Goal: Task Accomplishment & Management: Manage account settings

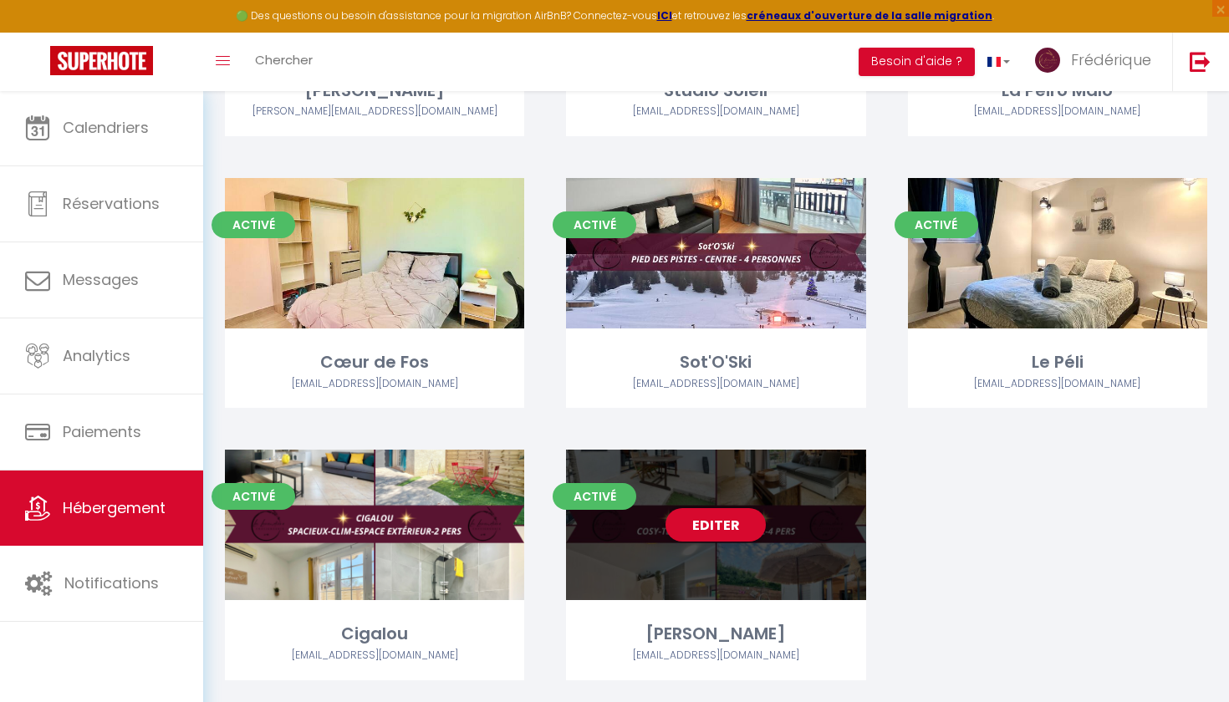
scroll to position [3051, 0]
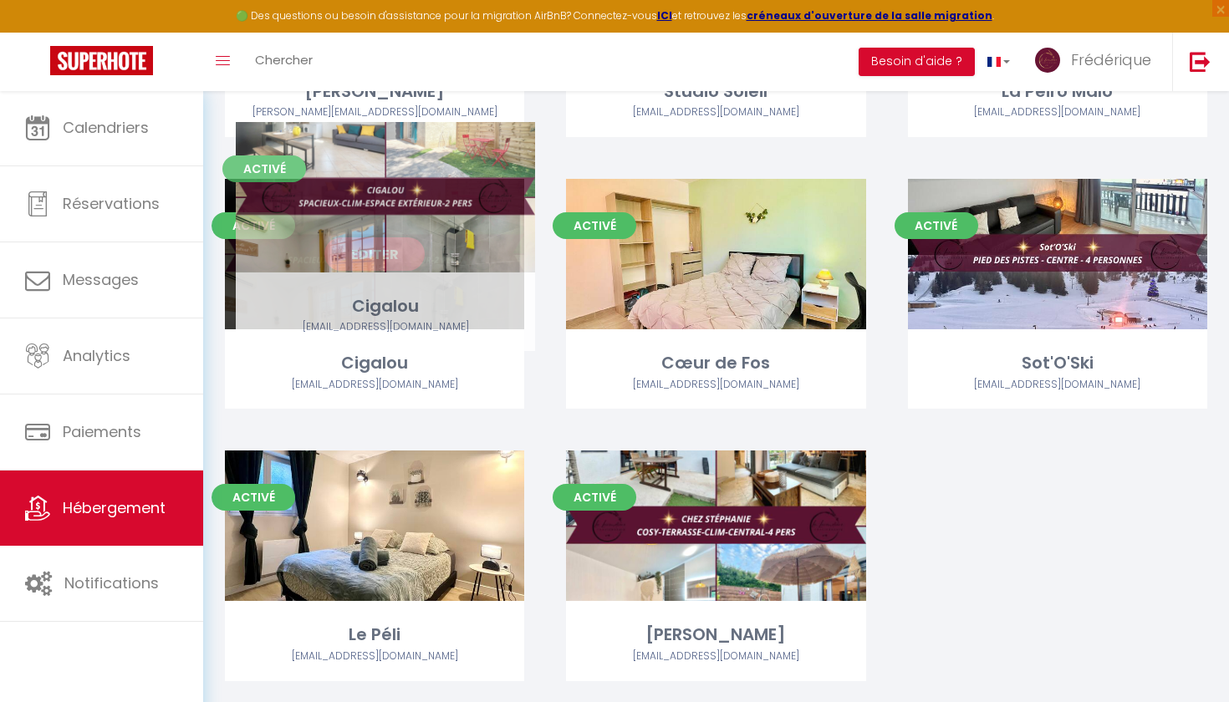
drag, startPoint x: 440, startPoint y: 526, endPoint x: 450, endPoint y: 248, distance: 277.7
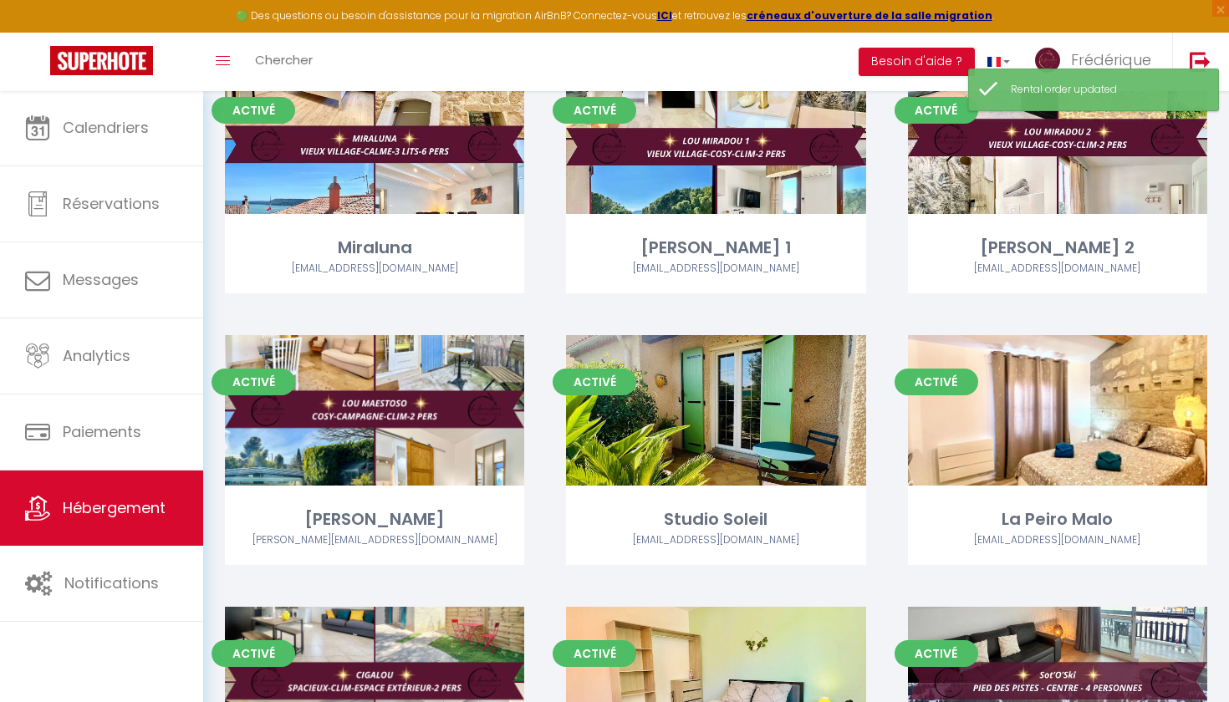
scroll to position [2623, 0]
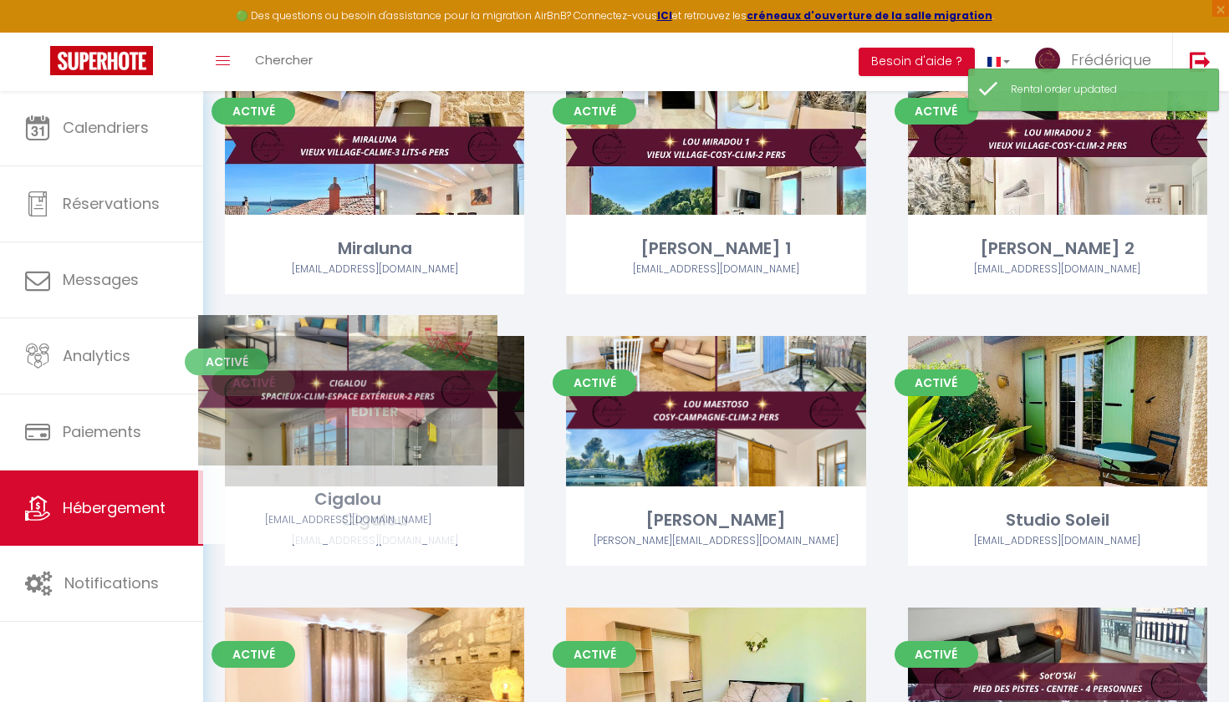
drag, startPoint x: 464, startPoint y: 622, endPoint x: 445, endPoint y: 327, distance: 295.6
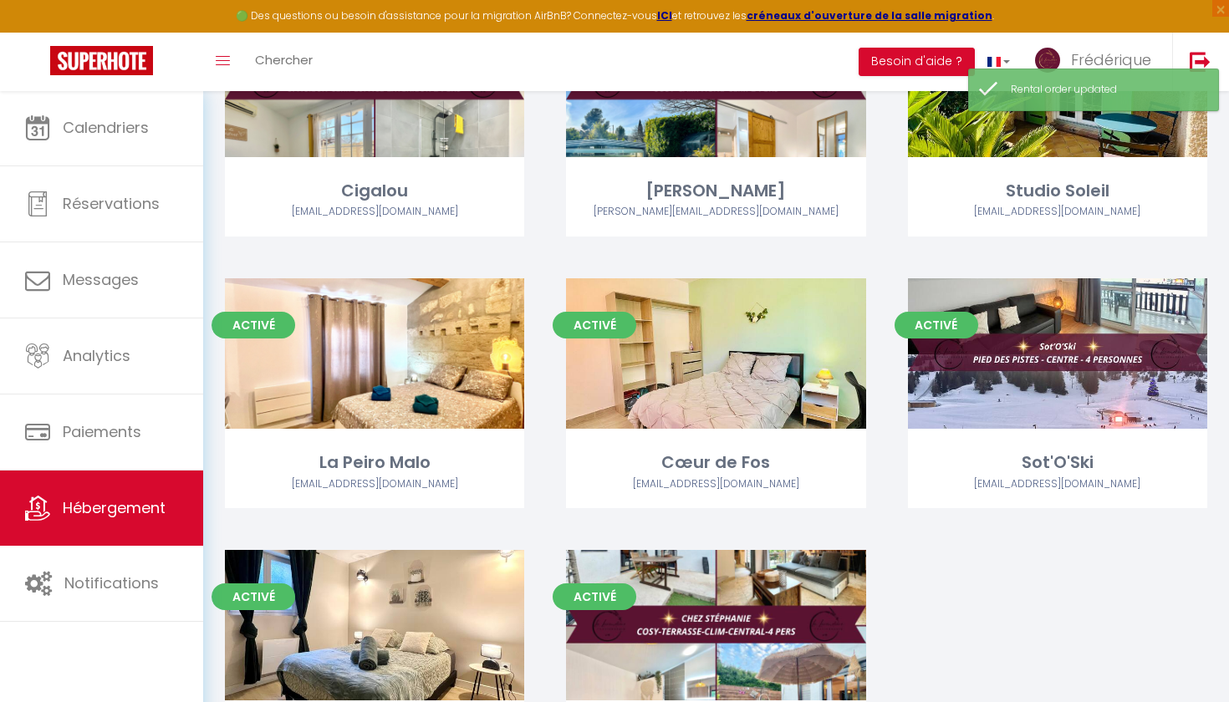
scroll to position [2945, 0]
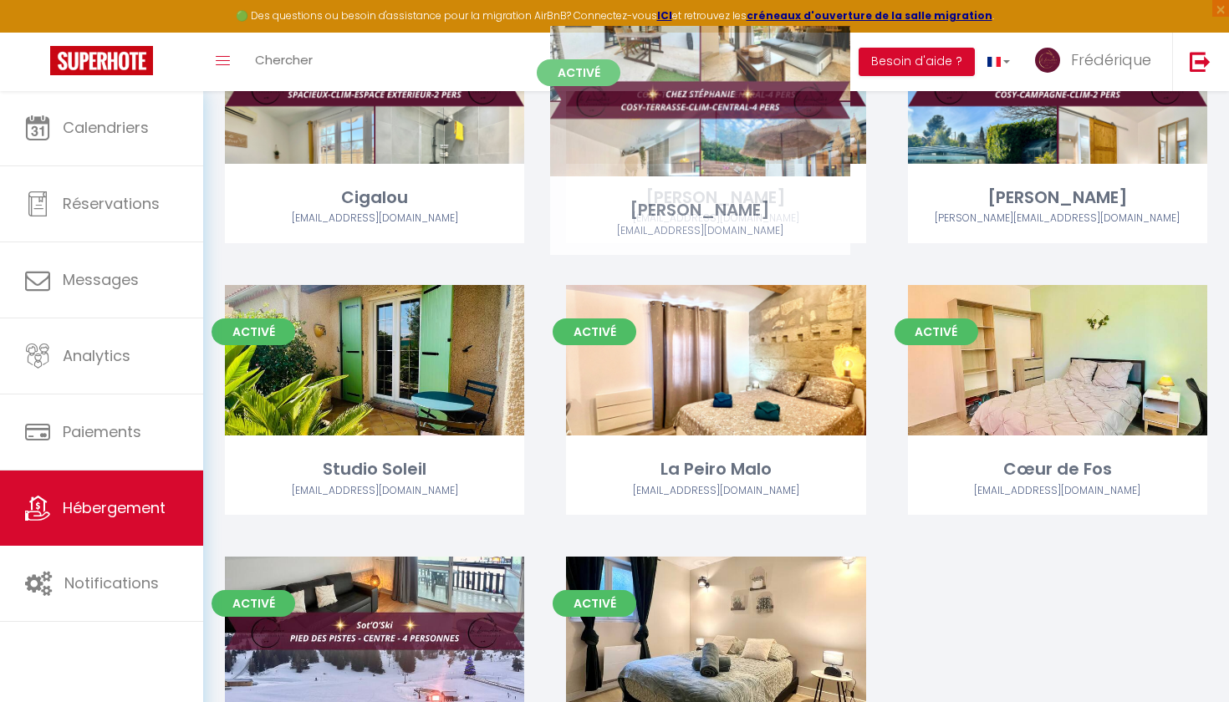
drag, startPoint x: 680, startPoint y: 567, endPoint x: 664, endPoint y: 77, distance: 490.0
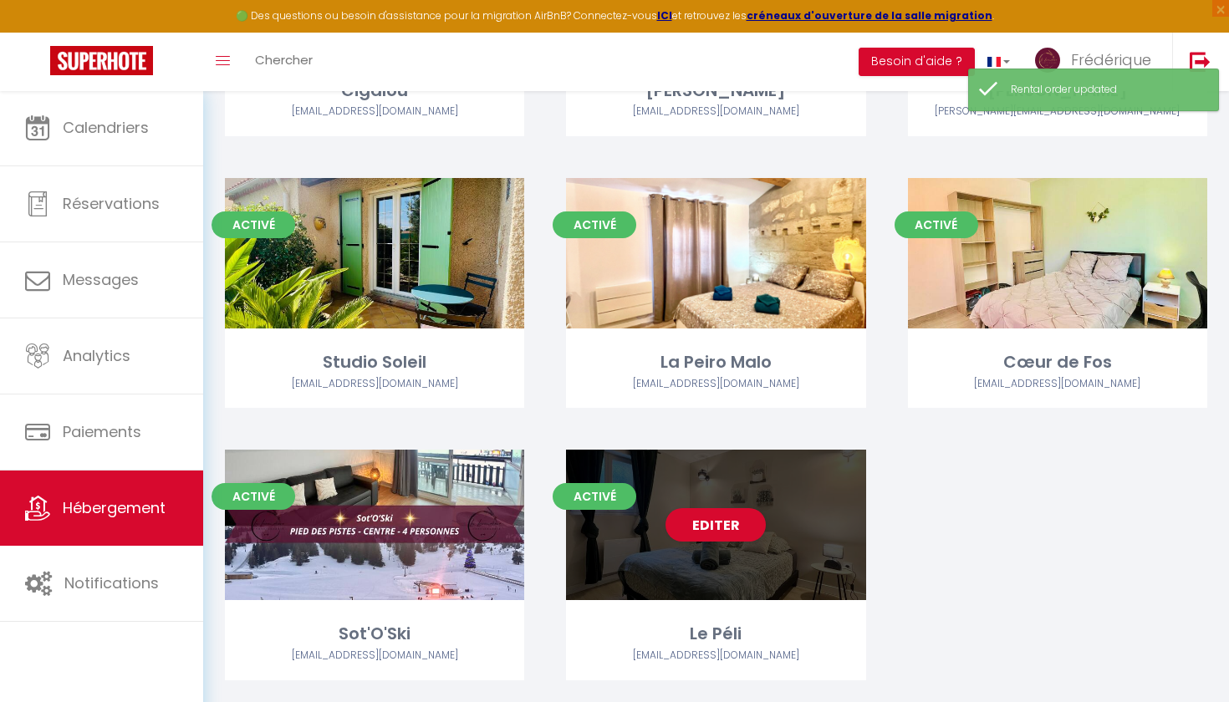
scroll to position [3051, 0]
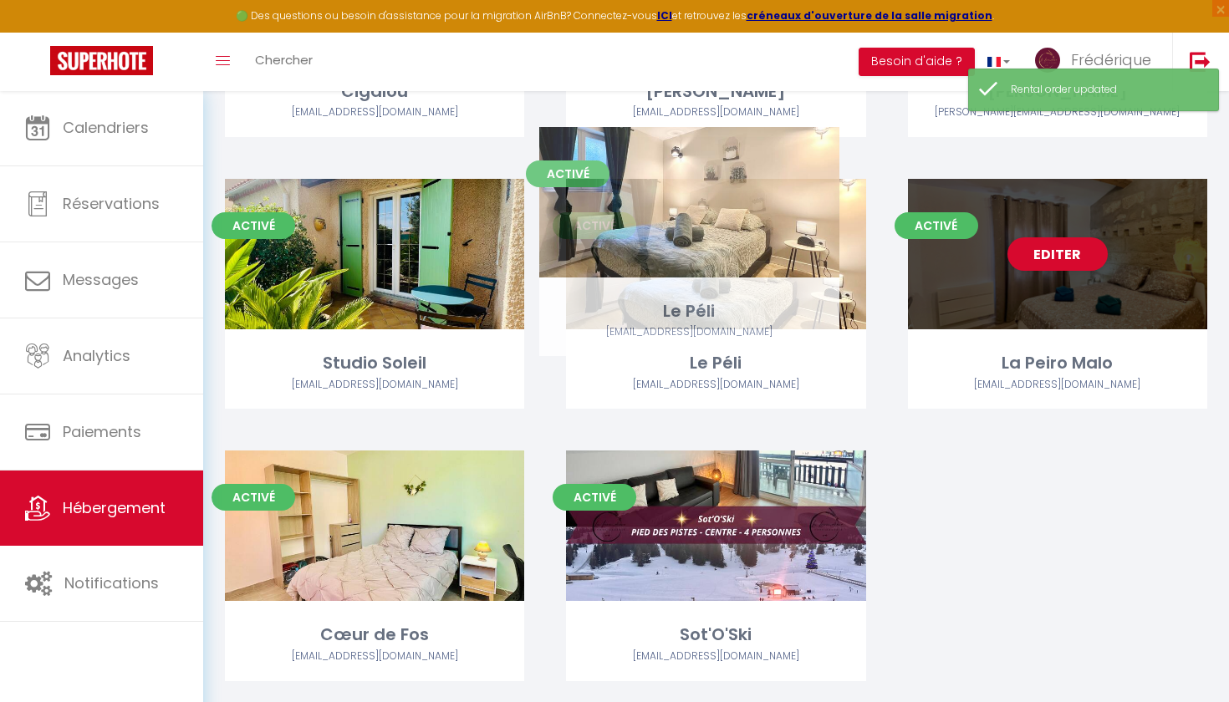
drag, startPoint x: 732, startPoint y: 449, endPoint x: 705, endPoint y: 163, distance: 287.1
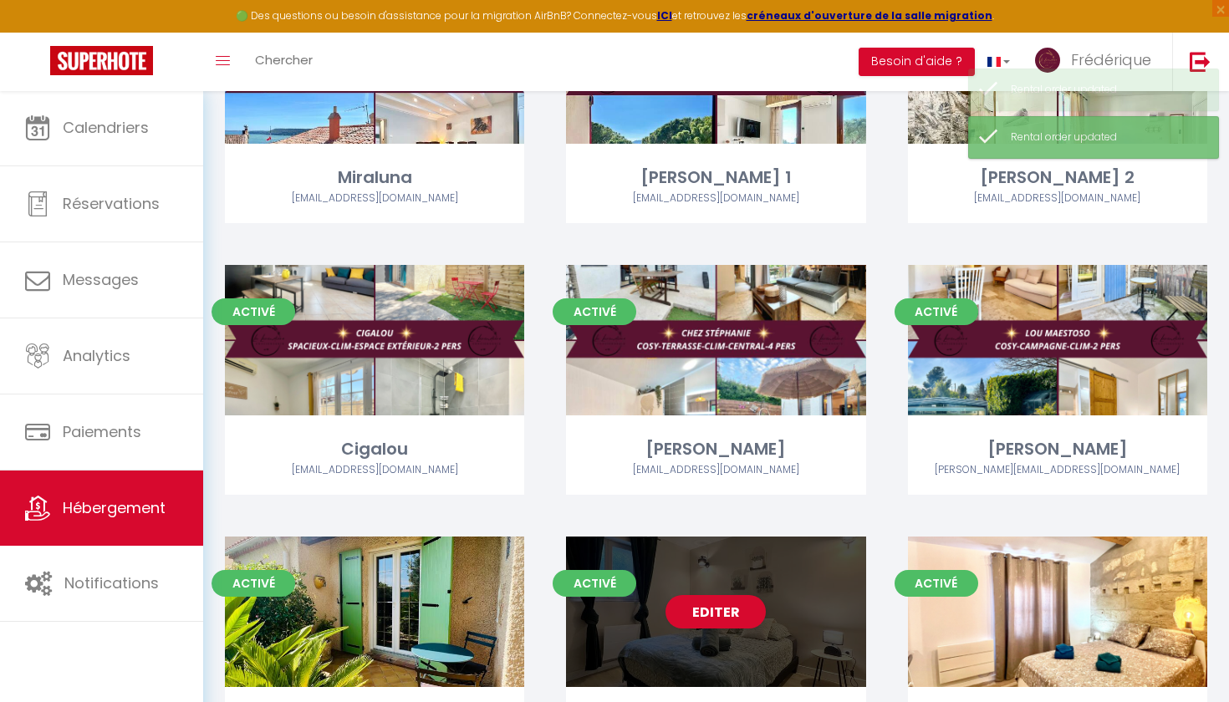
scroll to position [2614, 0]
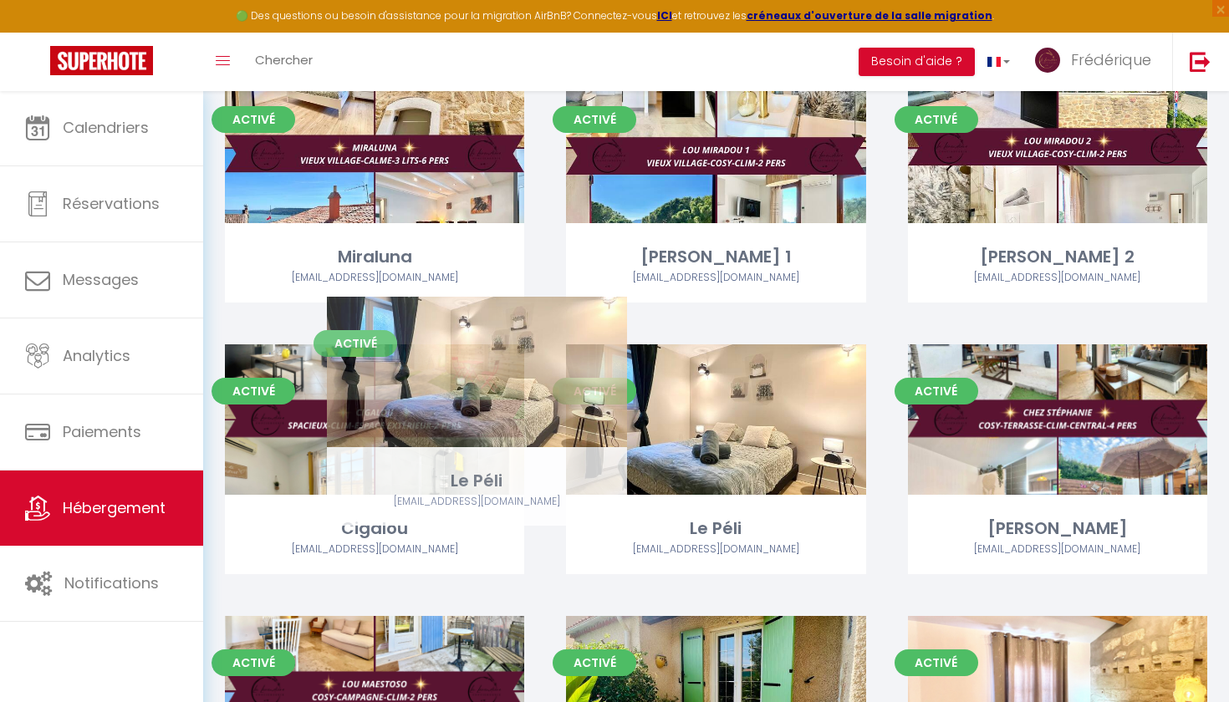
drag, startPoint x: 801, startPoint y: 677, endPoint x: 562, endPoint y: 397, distance: 368.1
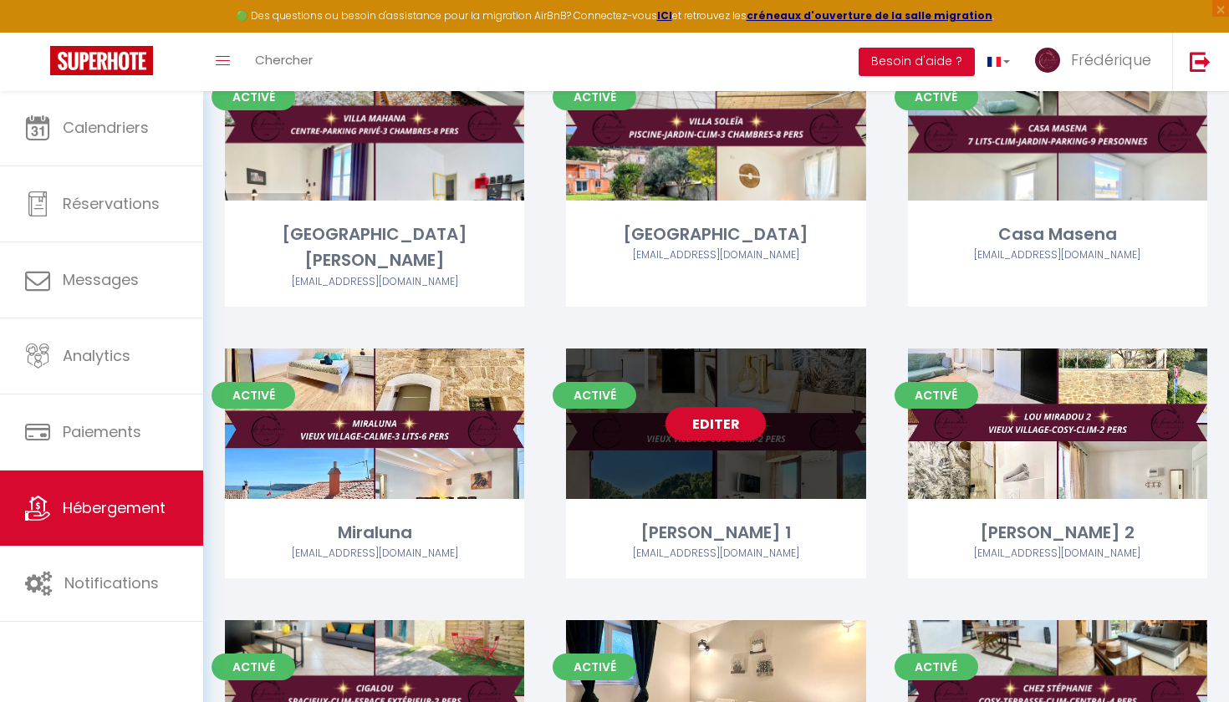
scroll to position [2325, 0]
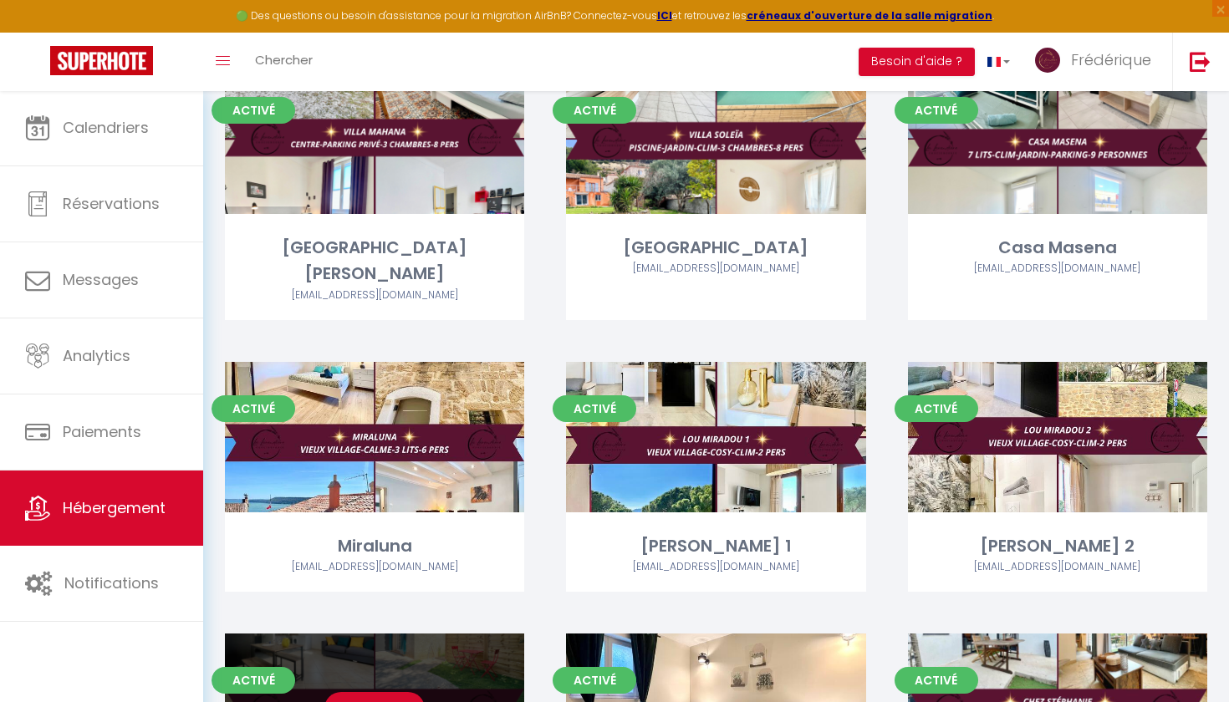
click at [344, 692] on link "Editer" at bounding box center [374, 708] width 100 height 33
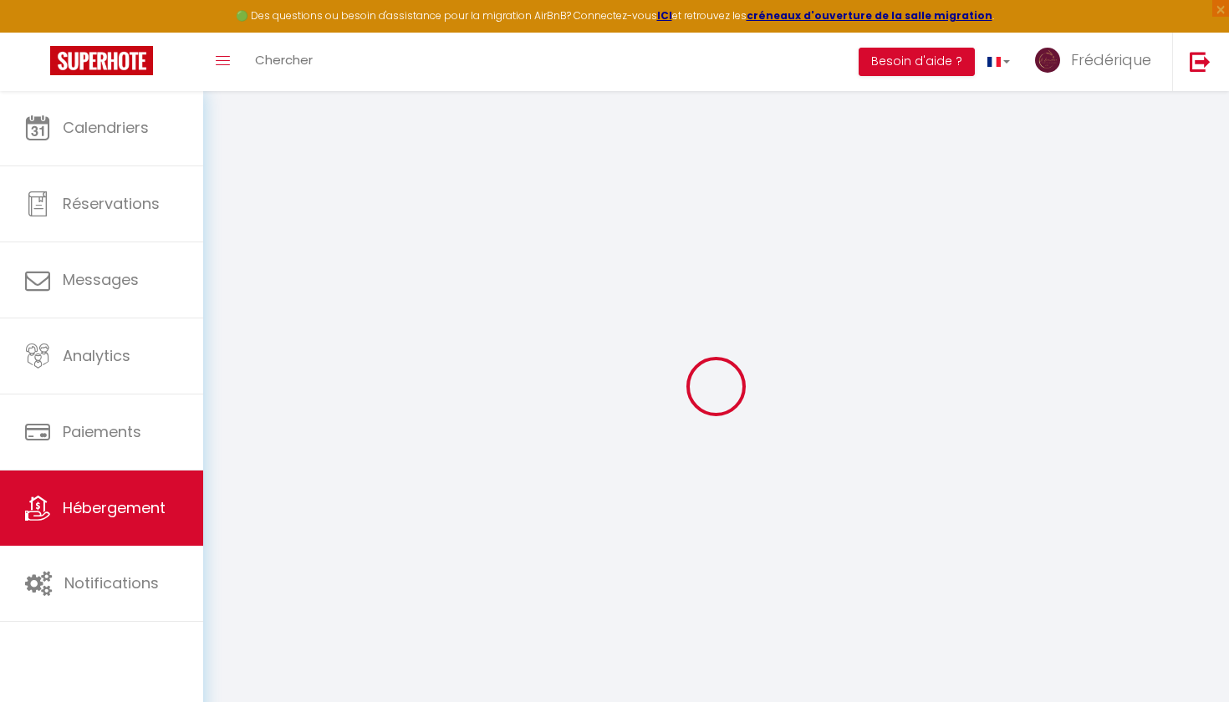
type input "Oups ! Les dates sélectionnées sont indisponibles."
type textarea "Malheureusement les dates sélectionnées sont indisponibles. Nous vous invitons …"
type input "43.465012"
type input "4.9346445"
checkbox input "true"
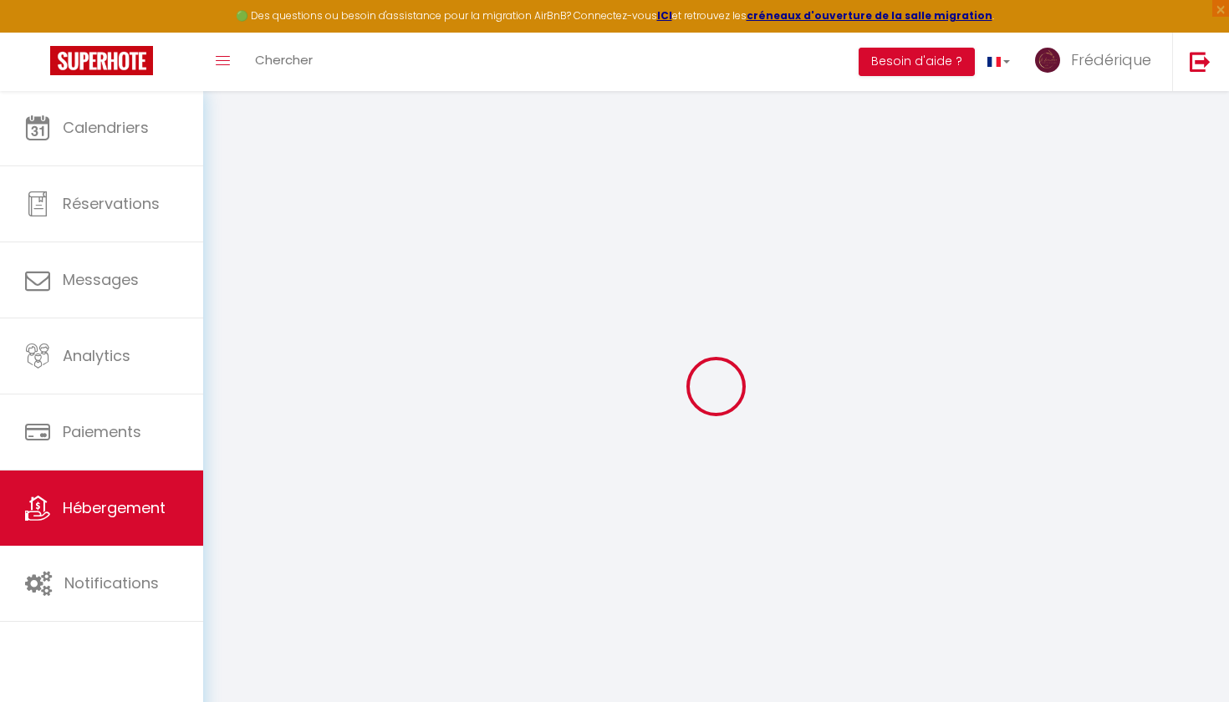
checkbox input "true"
checkbox input "false"
checkbox input "true"
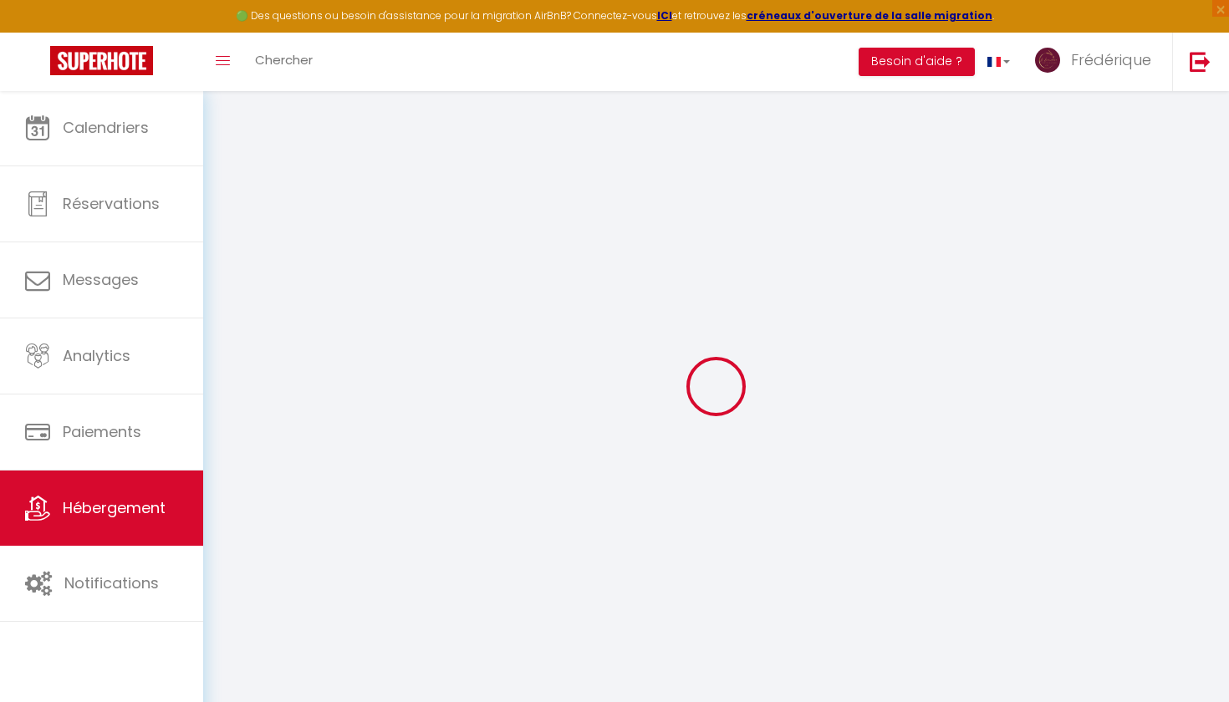
checkbox input "false"
checkbox input "true"
checkbox input "false"
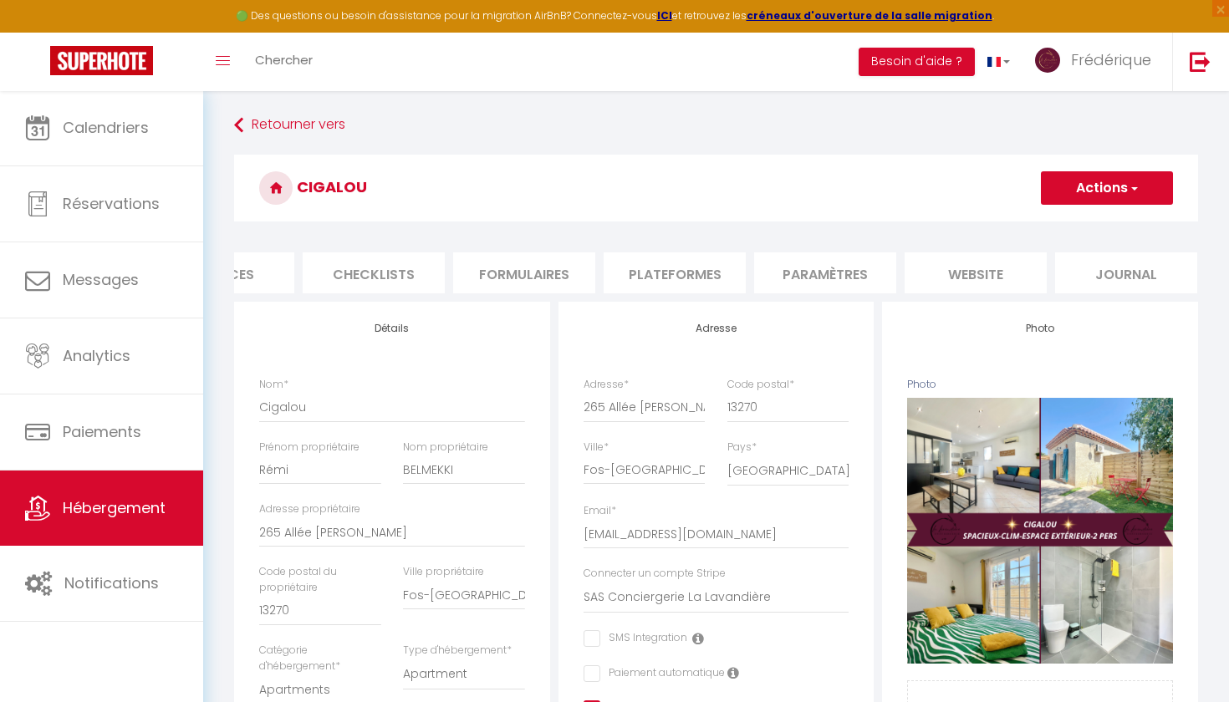
click at [983, 267] on li "website" at bounding box center [975, 272] width 142 height 41
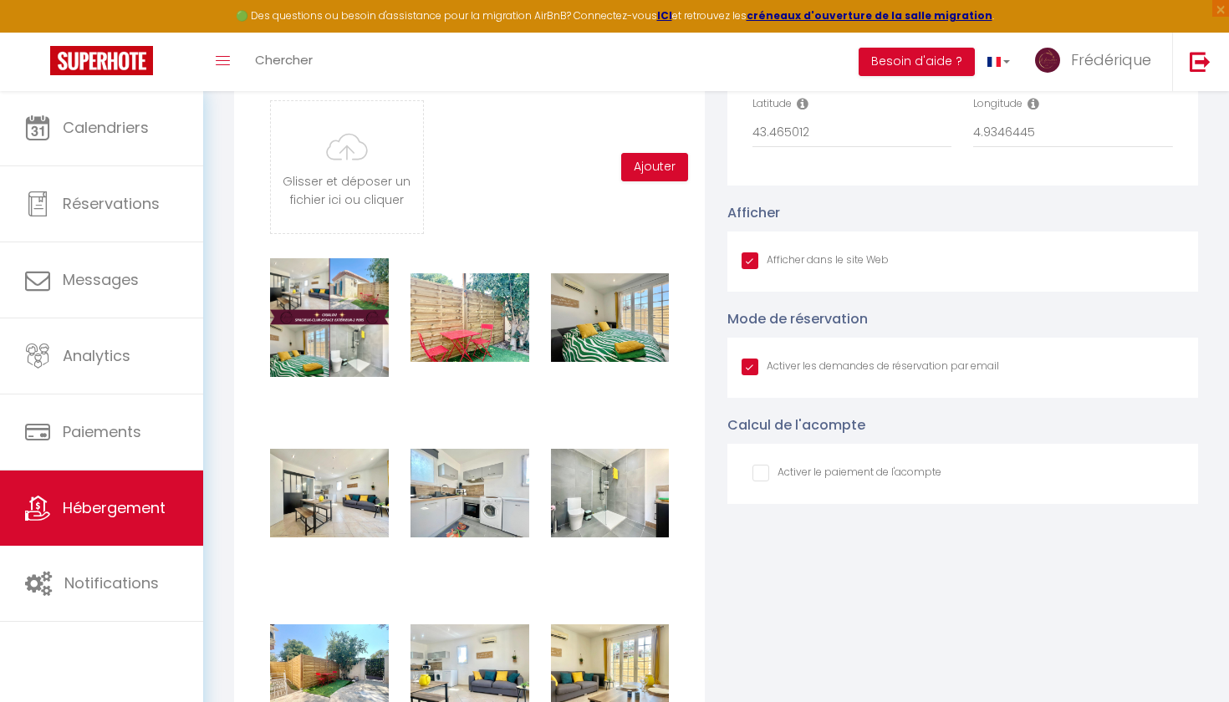
scroll to position [1817, 0]
click at [400, 181] on input "file" at bounding box center [346, 168] width 151 height 132
type input "C:\fakepath\IMG_1303.JPG"
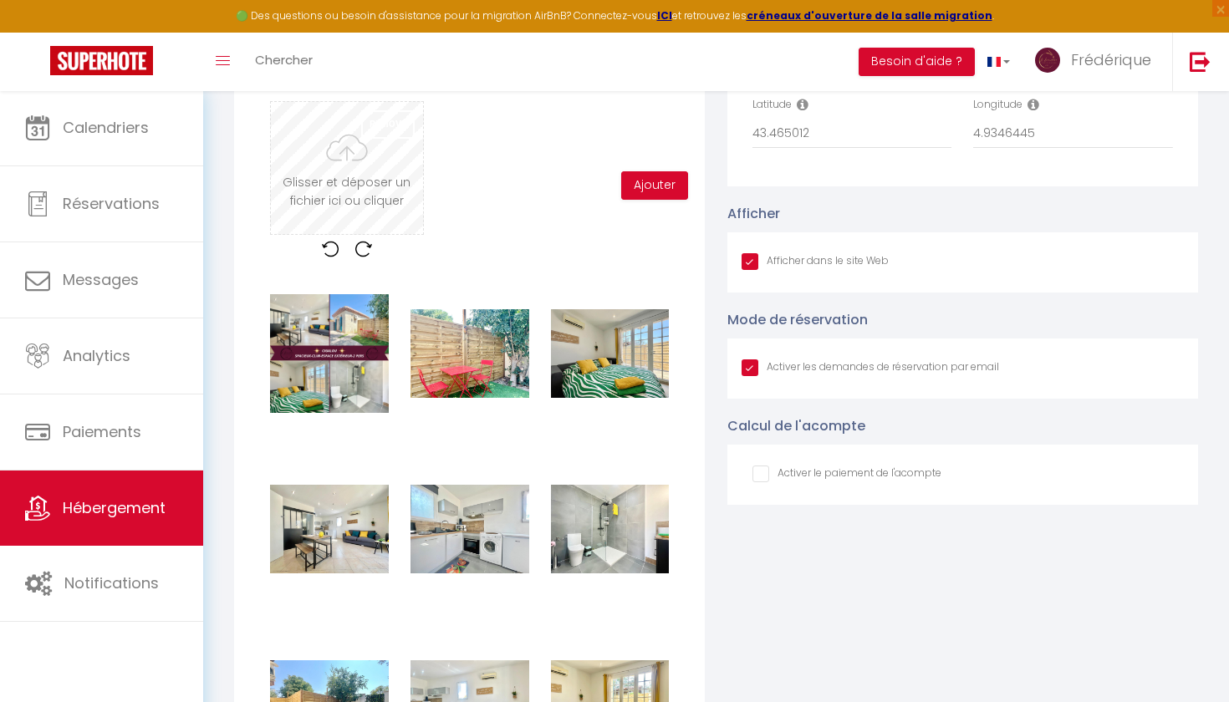
checkbox input "true"
checkbox input "false"
click at [644, 177] on button "Ajouter" at bounding box center [654, 185] width 67 height 28
checkbox input "true"
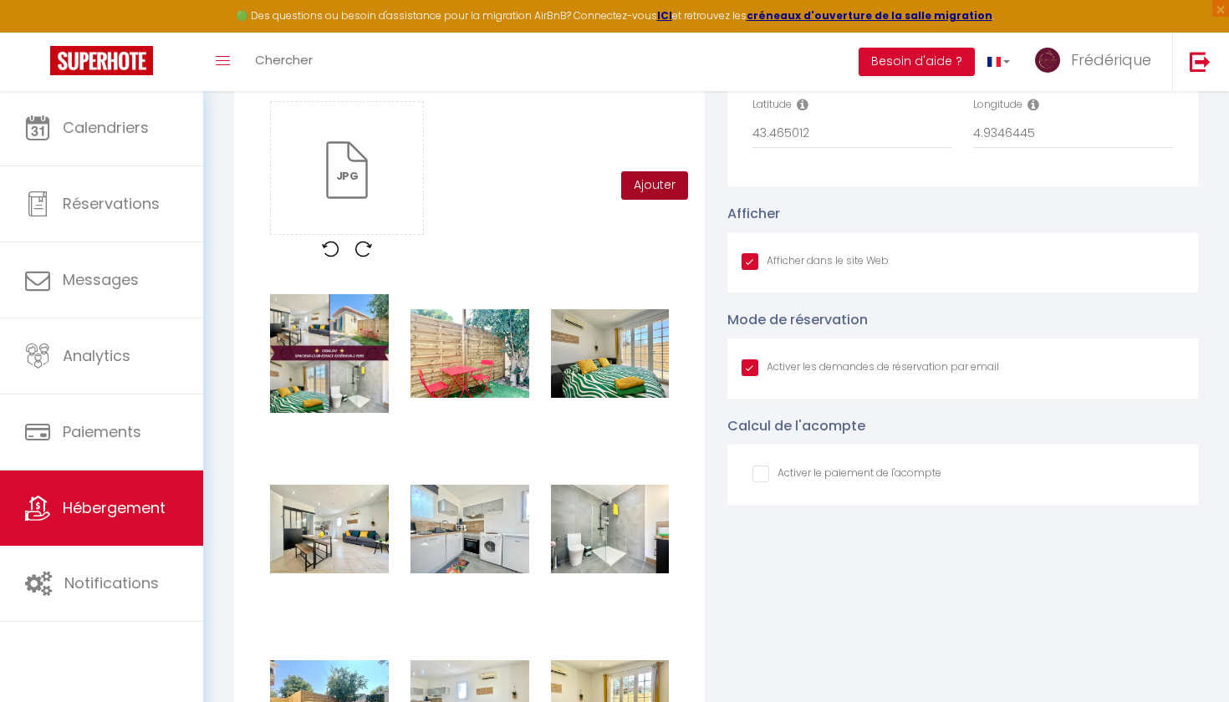
checkbox input "true"
checkbox input "false"
checkbox input "true"
checkbox input "false"
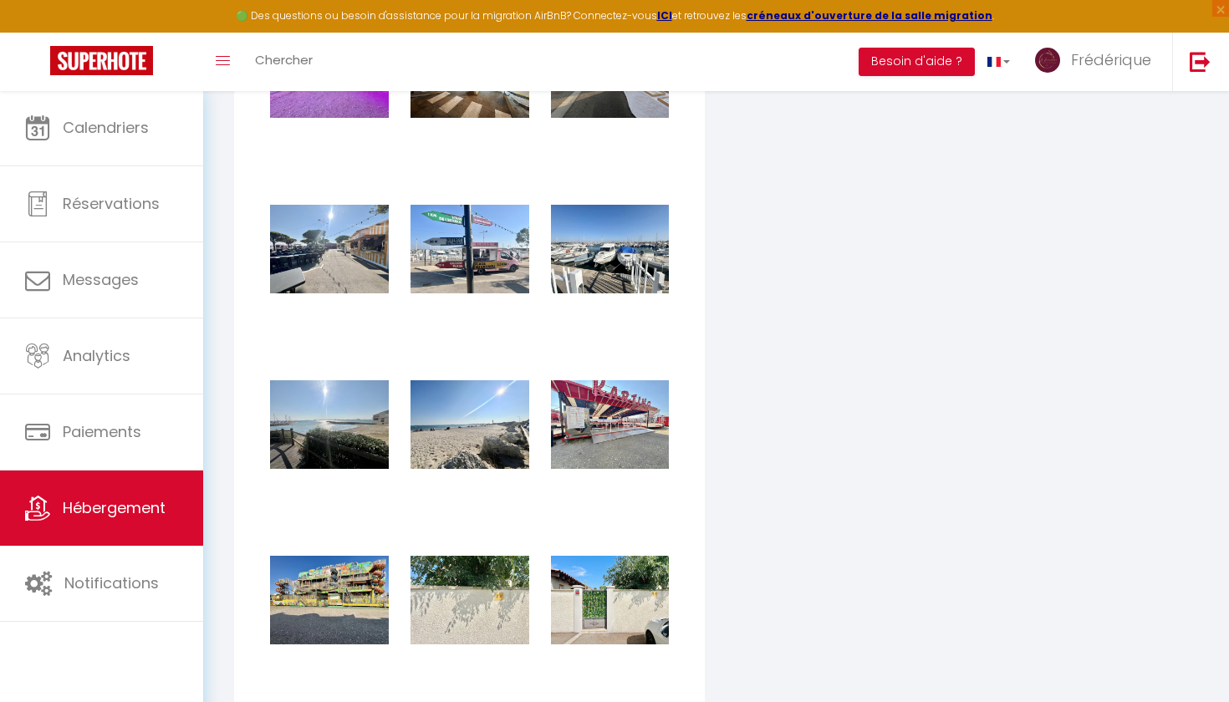
scroll to position [3982, 0]
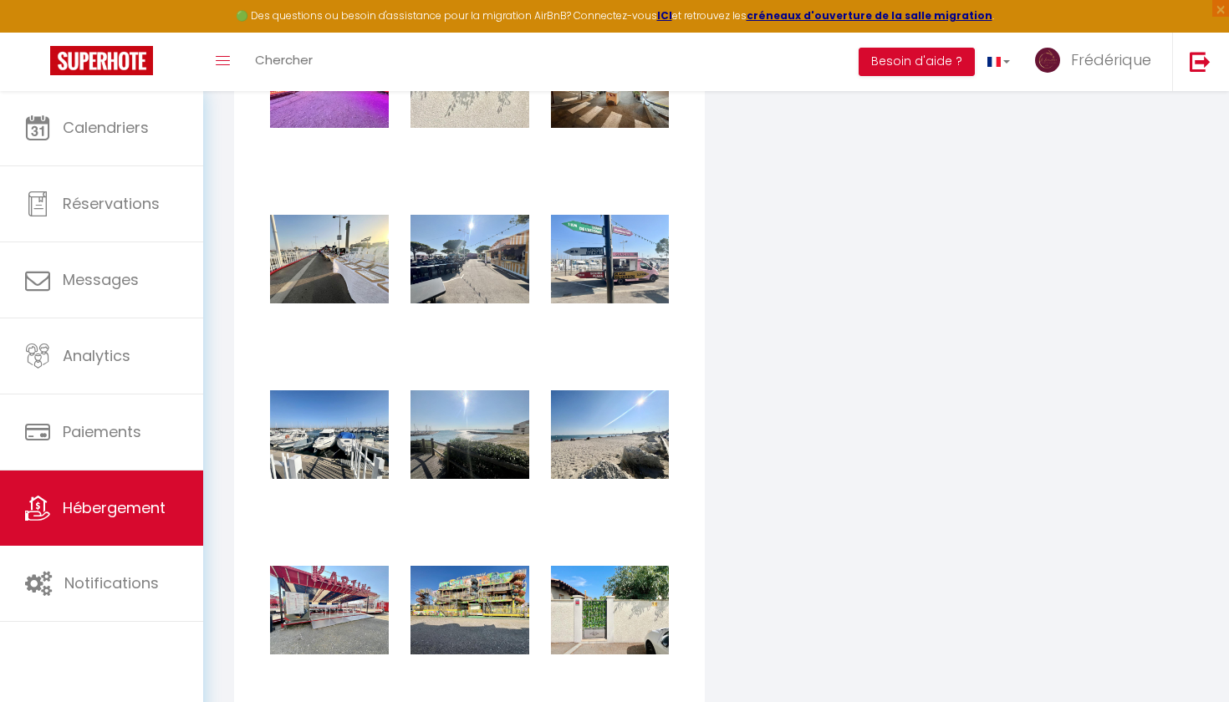
checkbox input "true"
checkbox input "false"
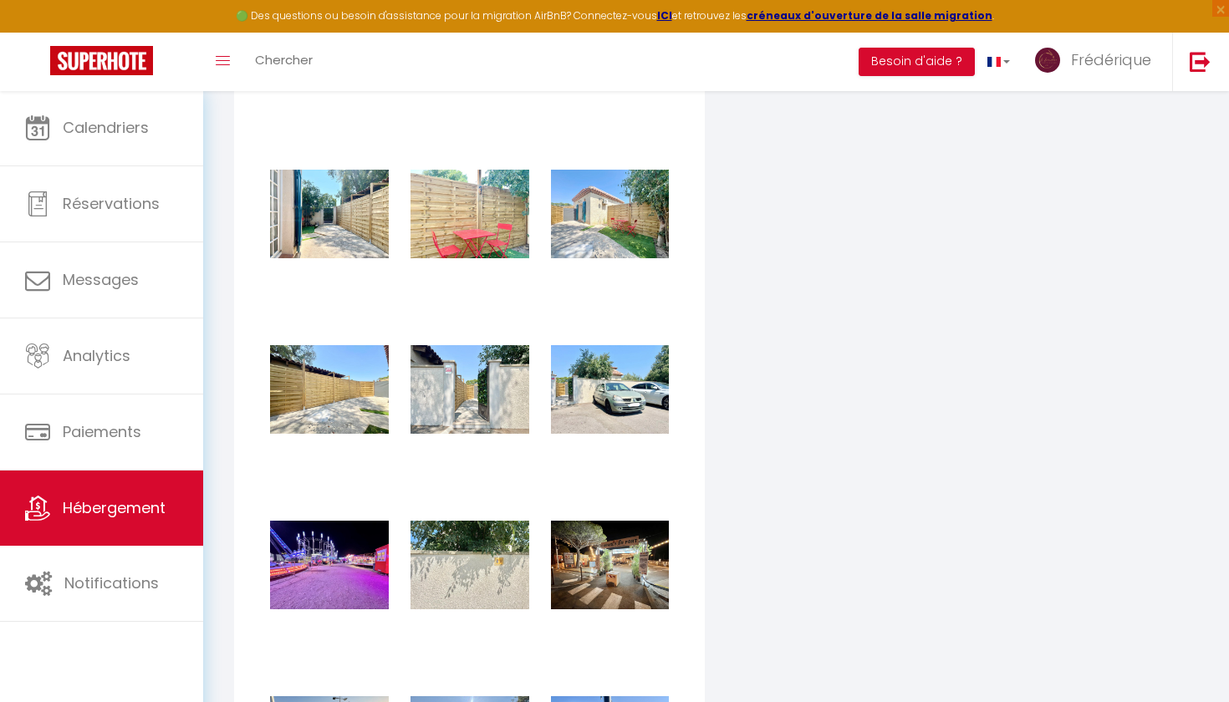
scroll to position [3480, 0]
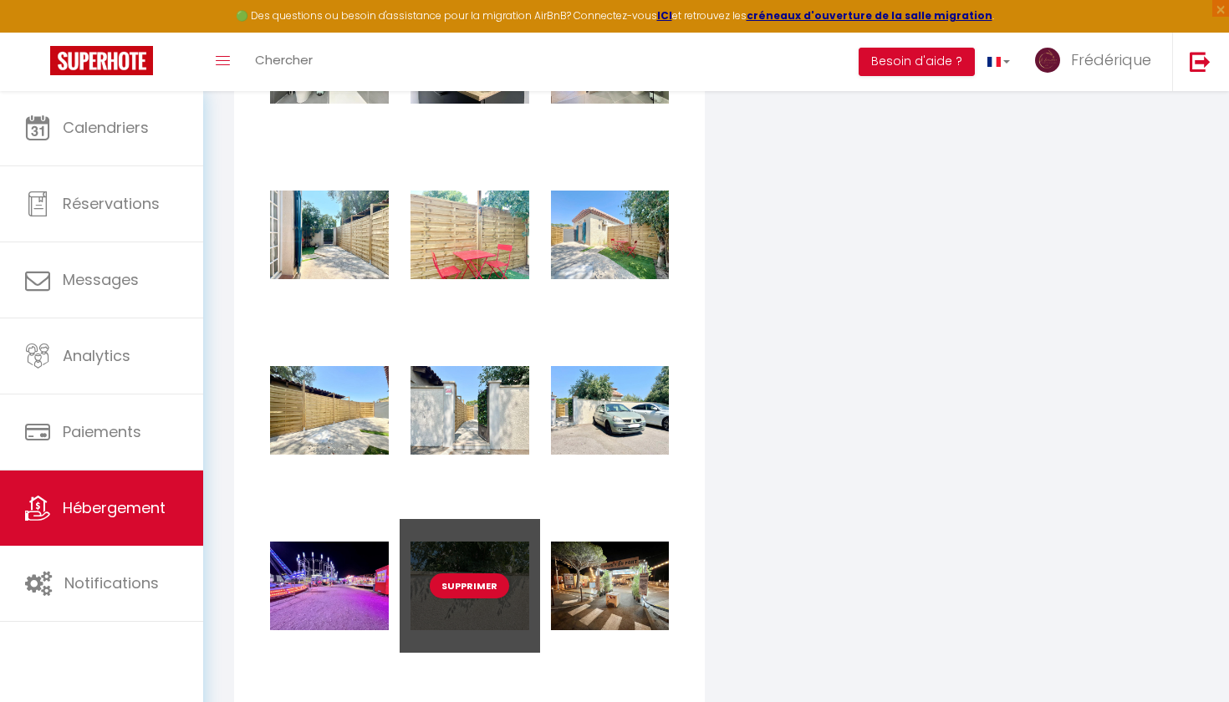
drag, startPoint x: 444, startPoint y: 562, endPoint x: 443, endPoint y: 547, distance: 14.2
click at [443, 547] on div "Supprimer" at bounding box center [470, 586] width 140 height 134
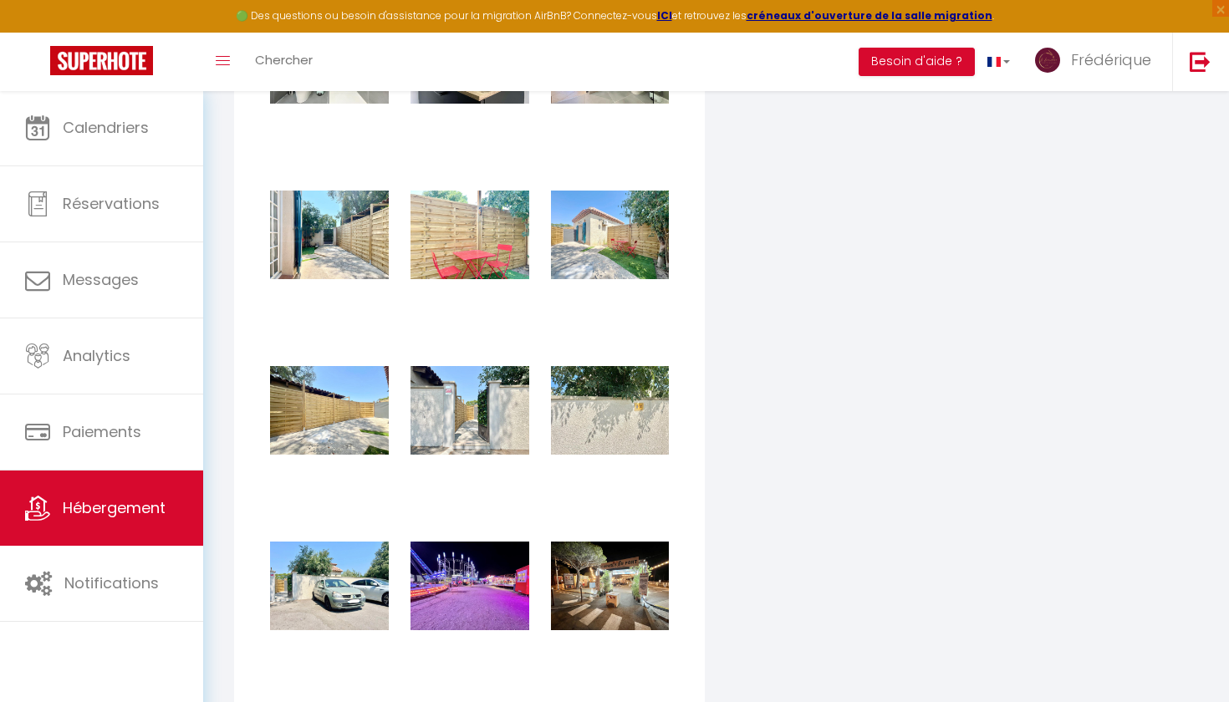
checkbox input "true"
checkbox input "false"
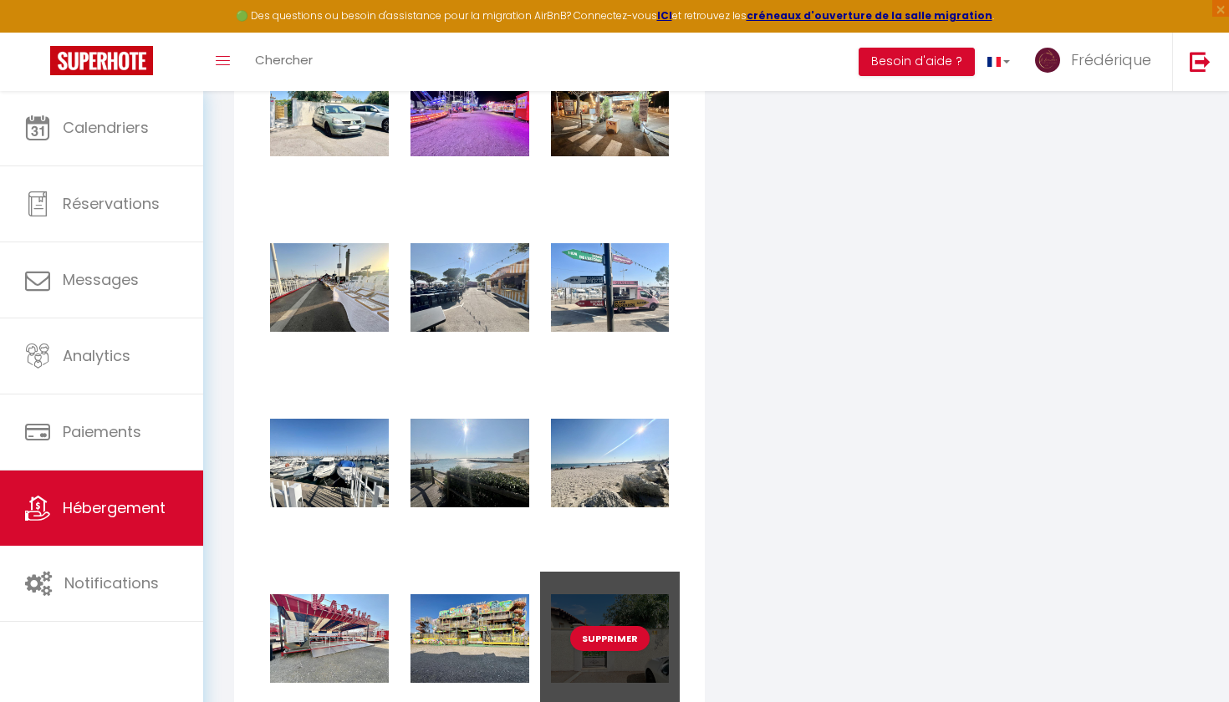
scroll to position [3909, 0]
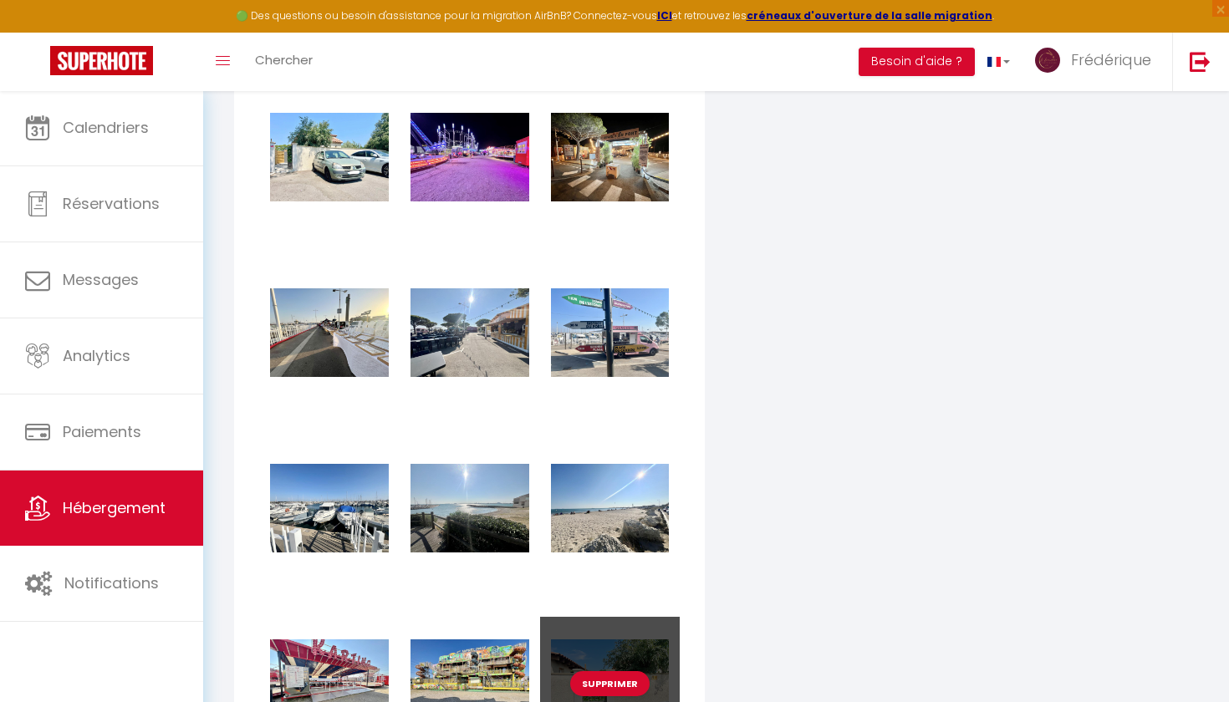
drag, startPoint x: 576, startPoint y: 661, endPoint x: 576, endPoint y: 640, distance: 20.9
click at [576, 640] on div "Supprimer" at bounding box center [610, 684] width 140 height 134
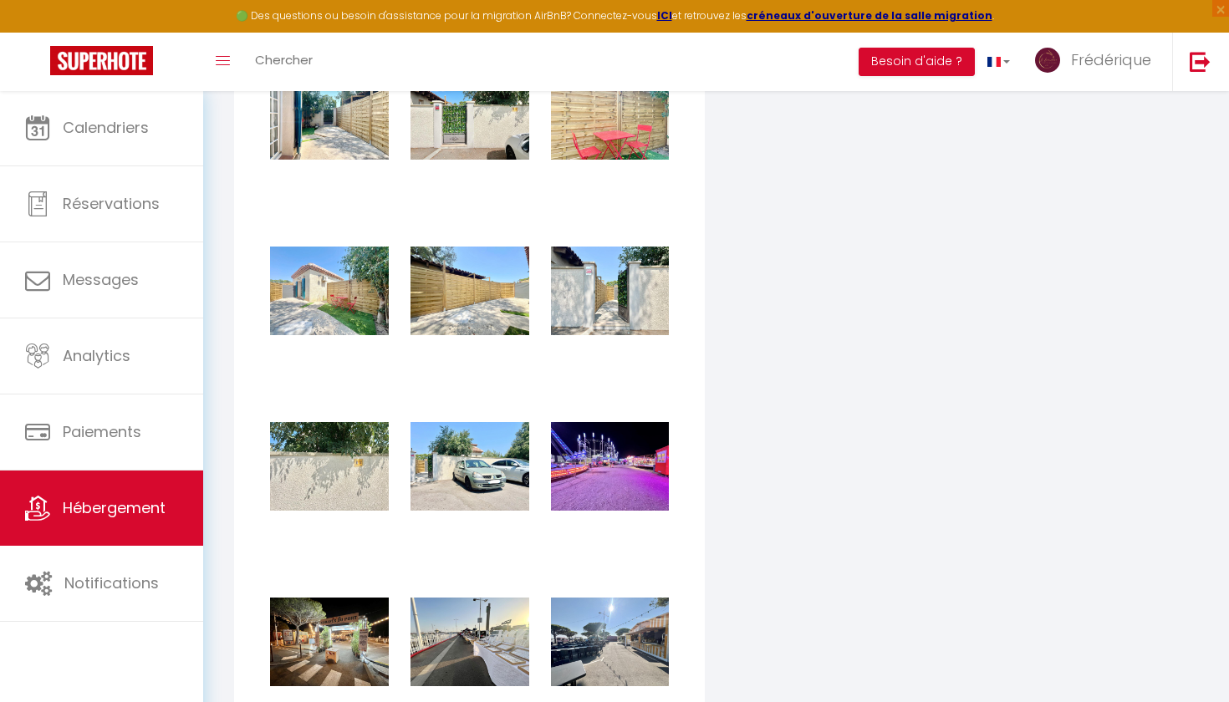
scroll to position [3591, 0]
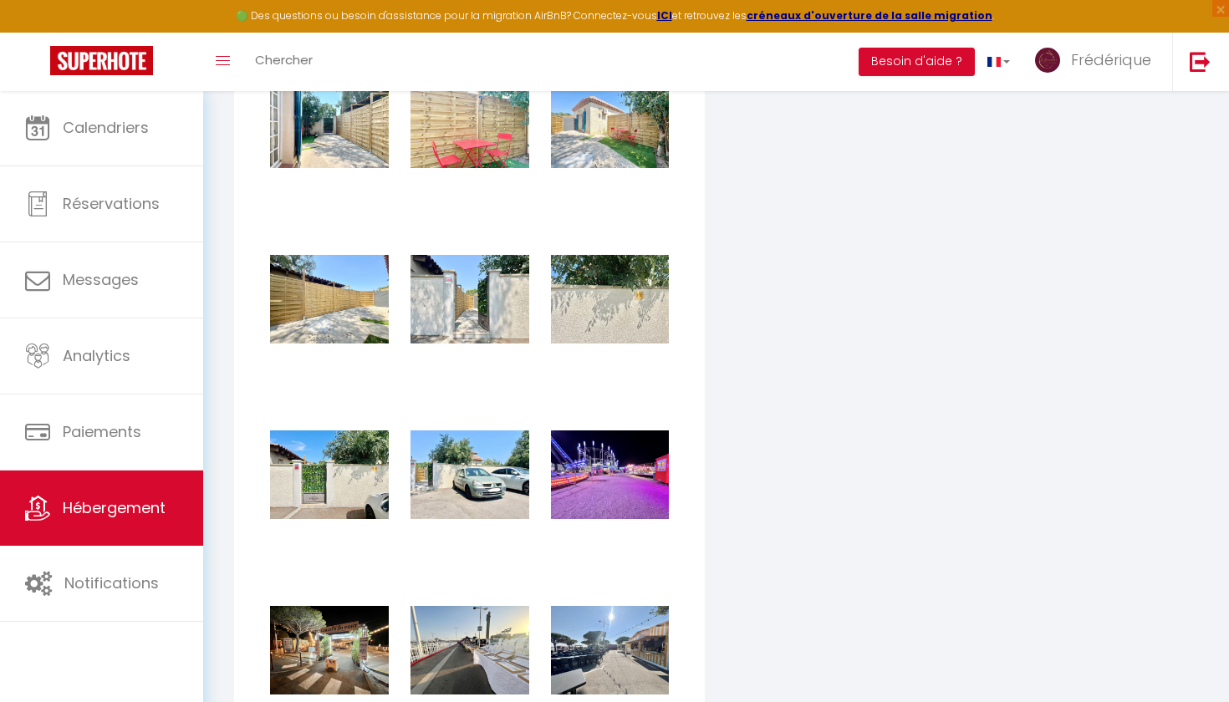
checkbox input "true"
checkbox input "false"
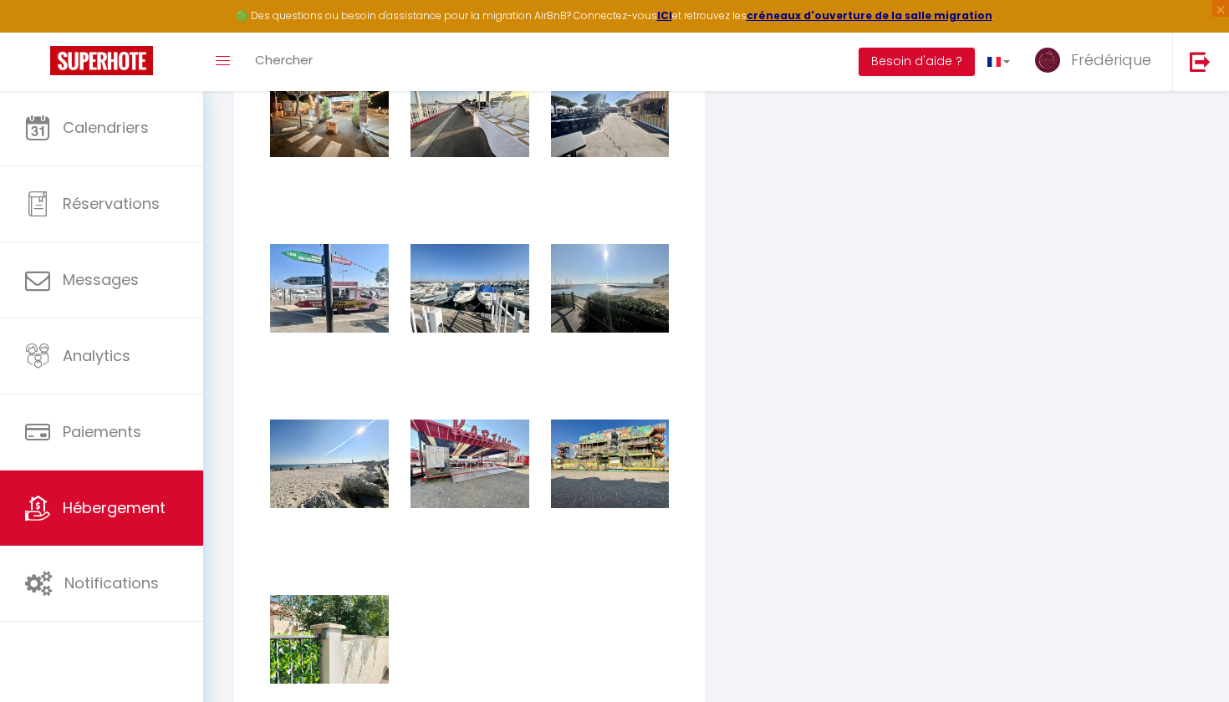
scroll to position [4125, 0]
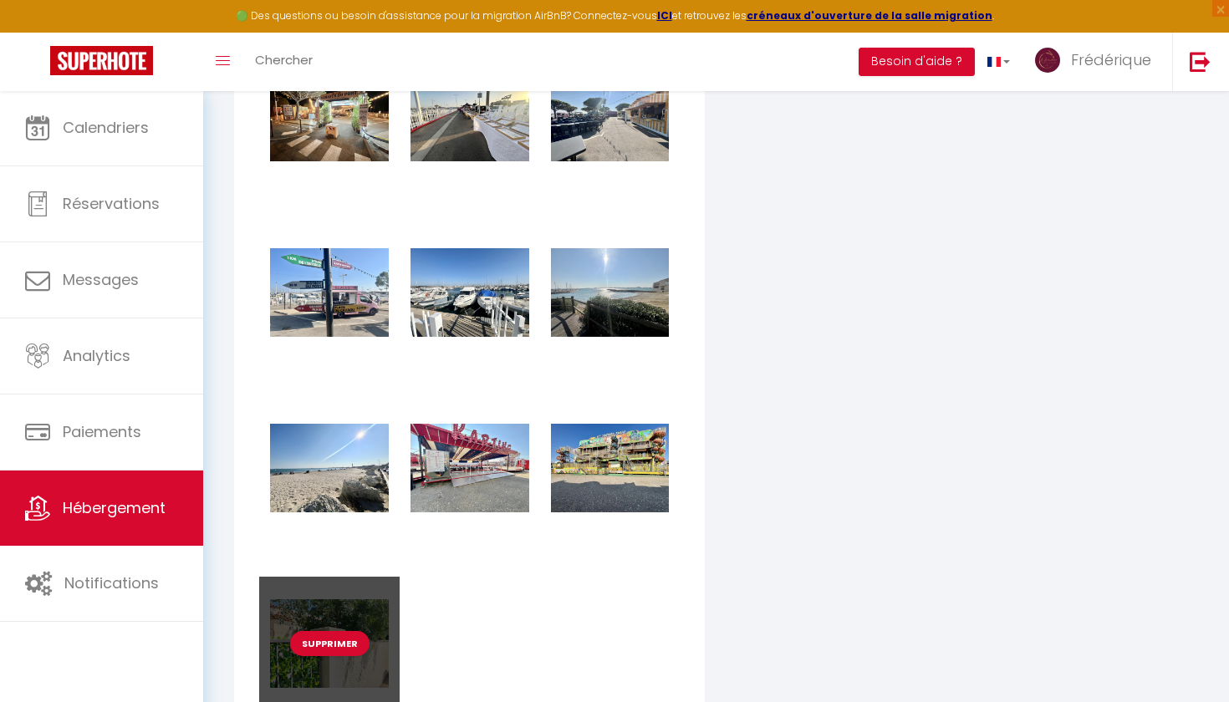
drag, startPoint x: 371, startPoint y: 611, endPoint x: 371, endPoint y: 598, distance: 13.4
click at [371, 598] on div "Supprimer" at bounding box center [329, 644] width 140 height 134
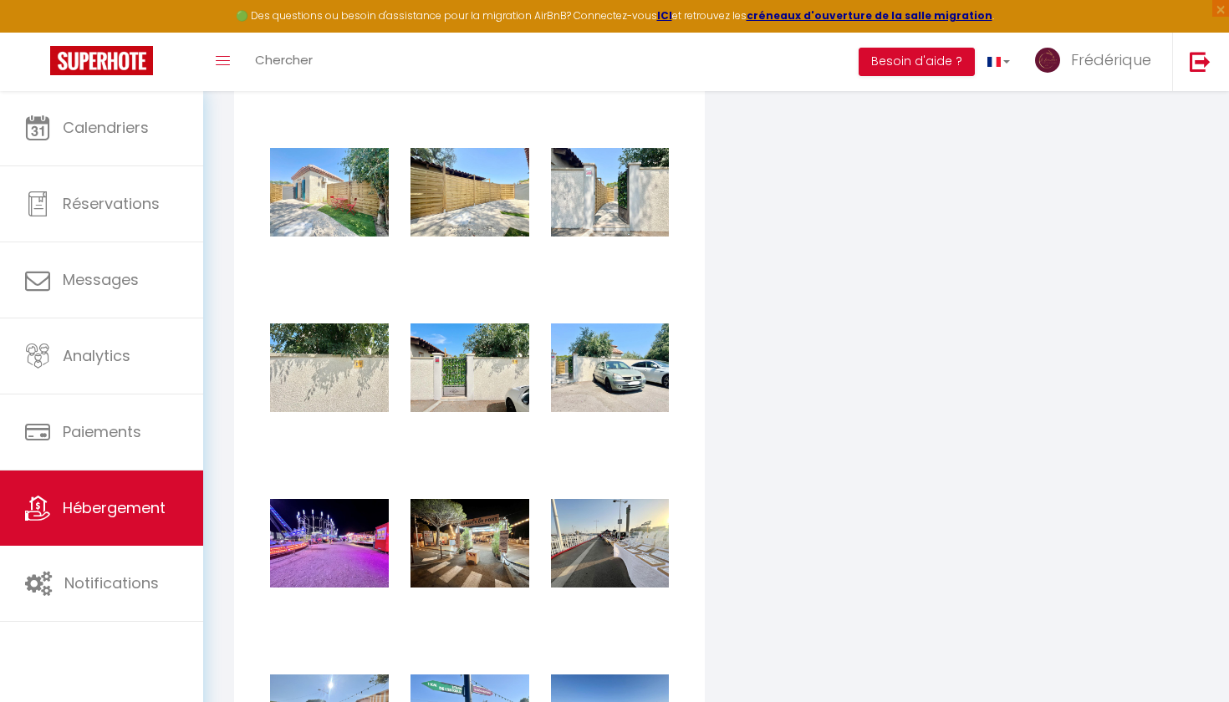
scroll to position [3690, 0]
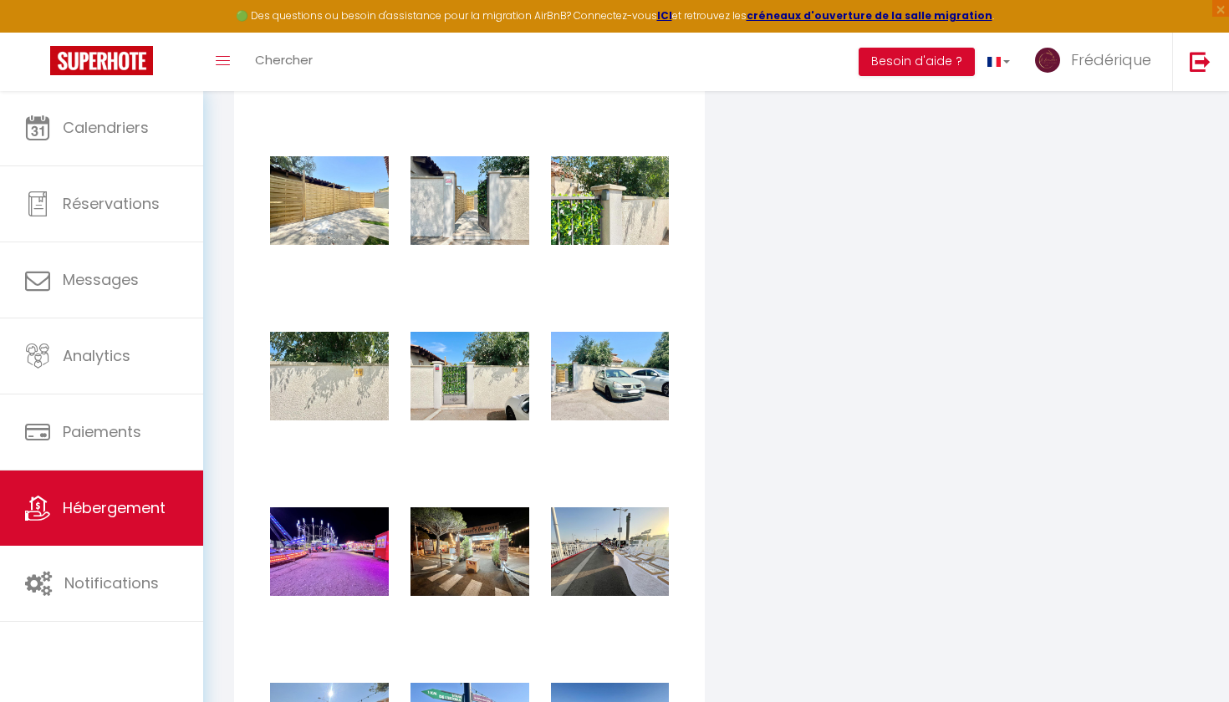
checkbox input "true"
checkbox input "false"
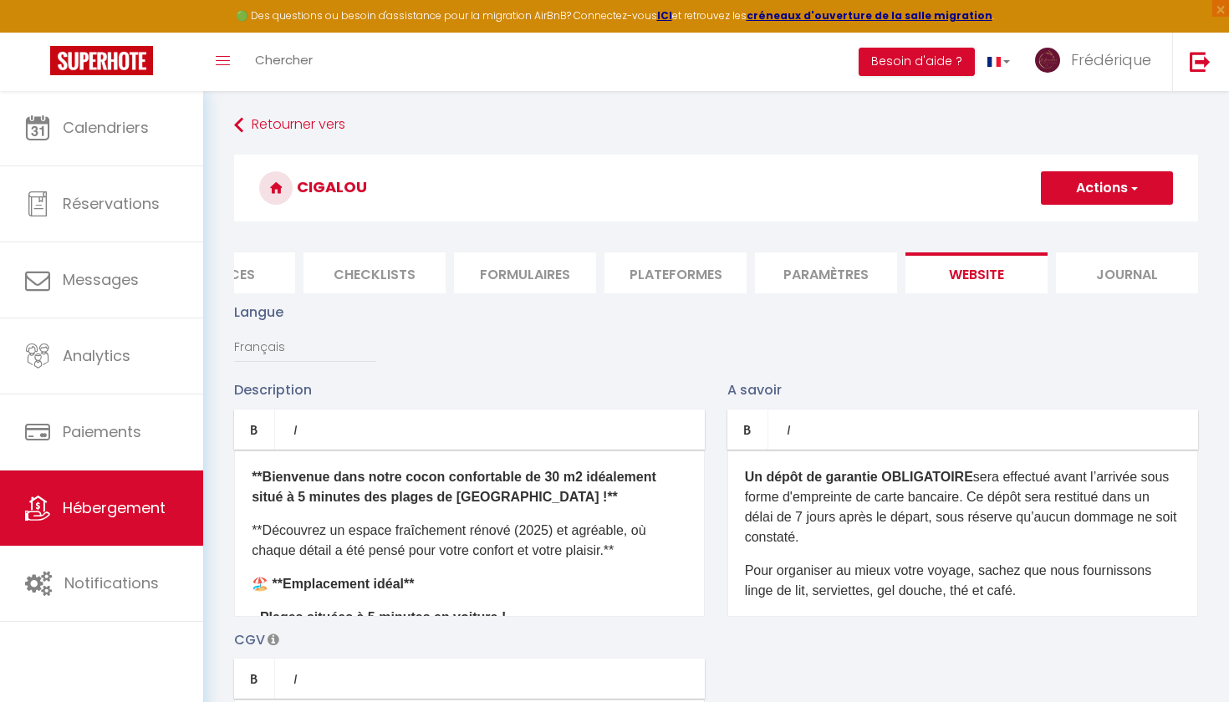
scroll to position [0, 0]
click at [1069, 196] on button "Actions" at bounding box center [1107, 187] width 132 height 33
click at [1071, 223] on input "Enregistrer" at bounding box center [1087, 224] width 62 height 17
checkbox input "true"
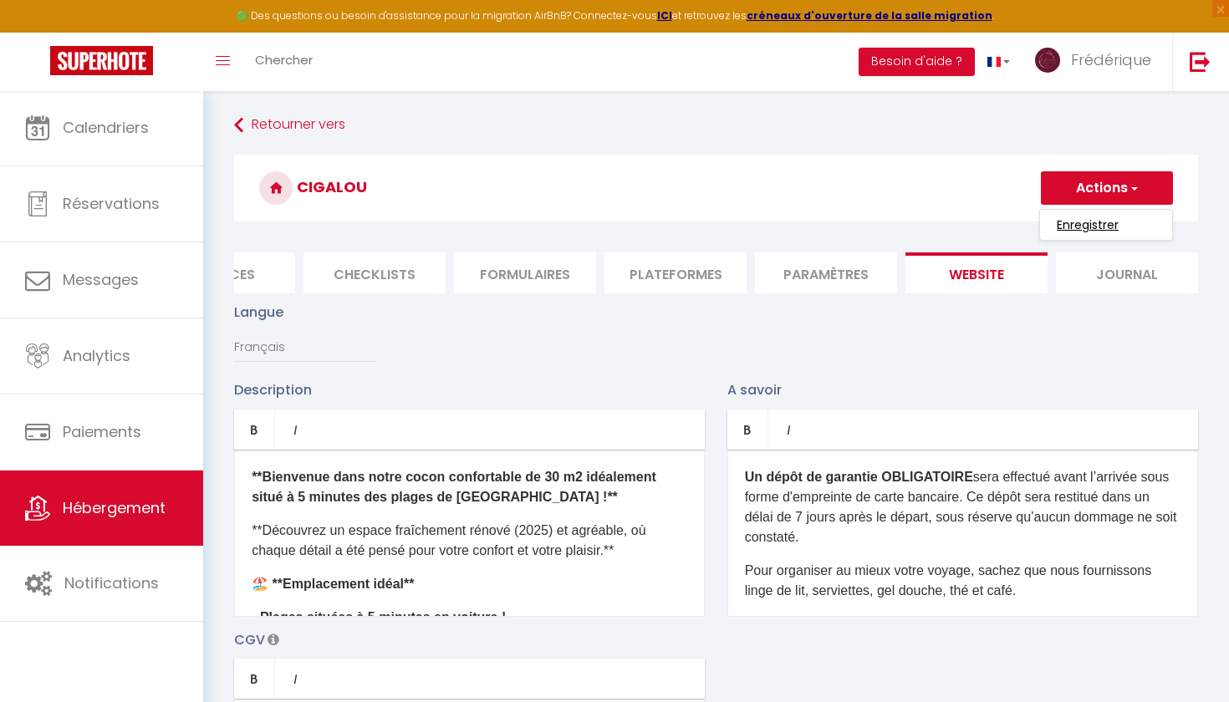
checkbox input "false"
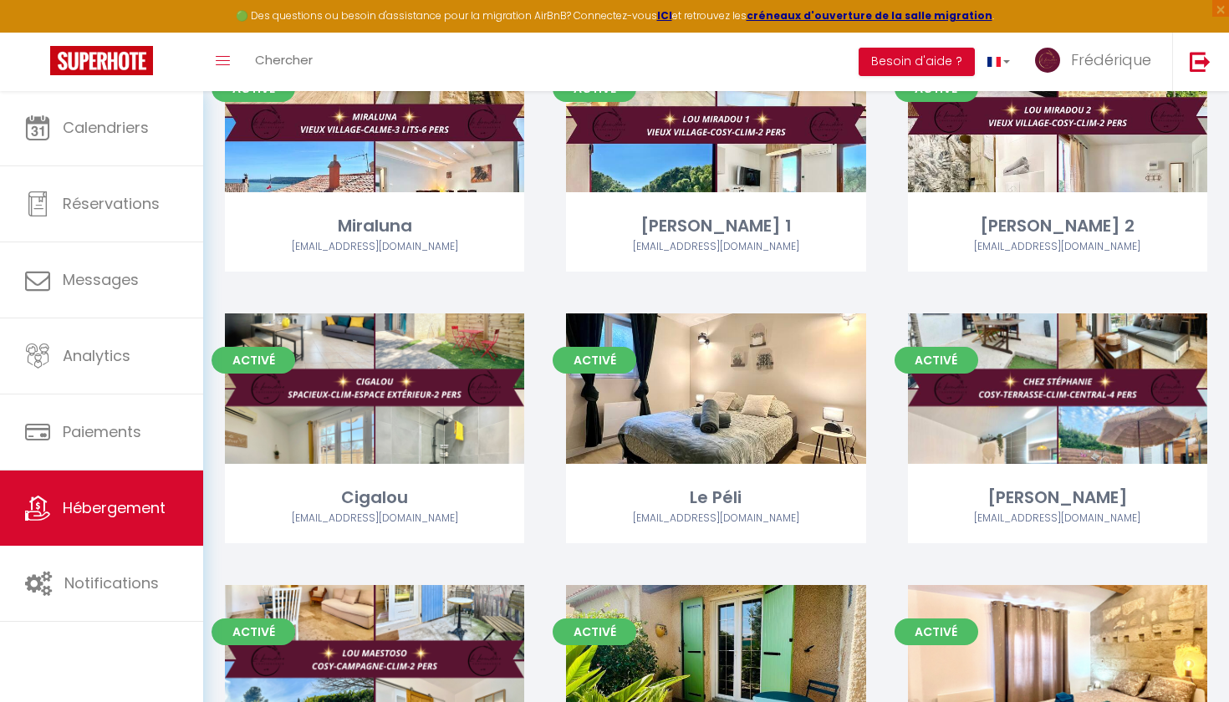
scroll to position [2673, 0]
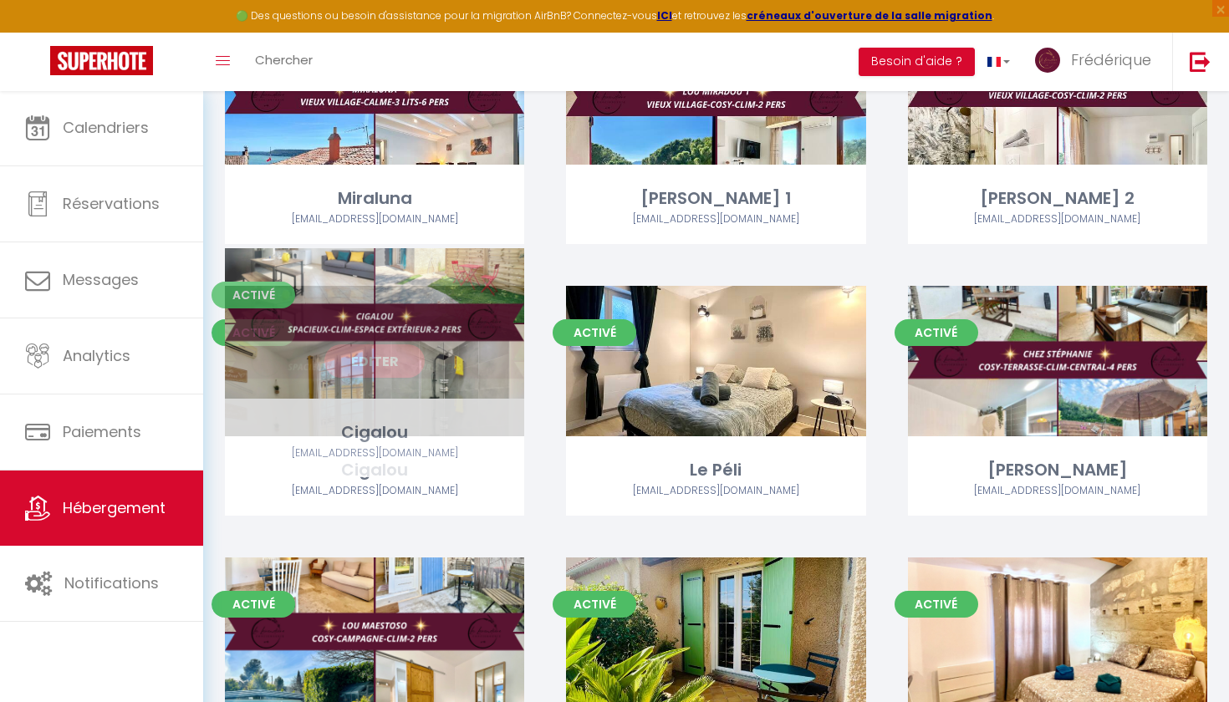
click at [358, 344] on link "Editer" at bounding box center [374, 360] width 100 height 33
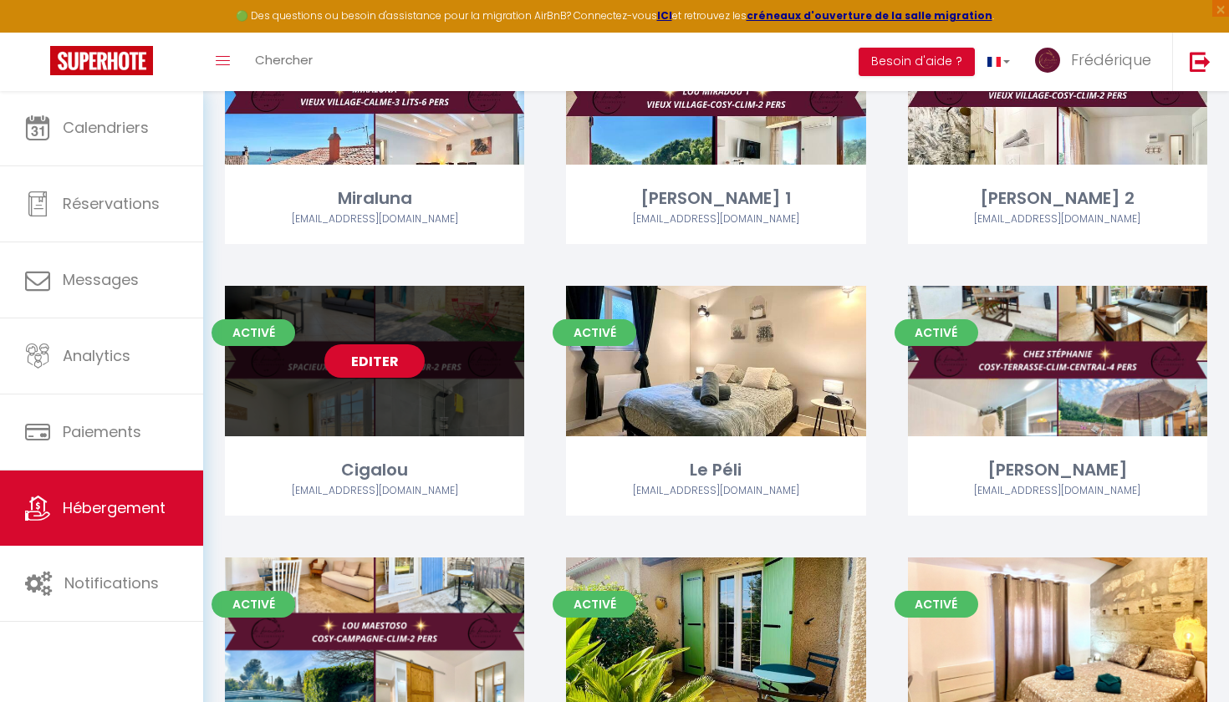
click at [405, 344] on link "Editer" at bounding box center [374, 360] width 100 height 33
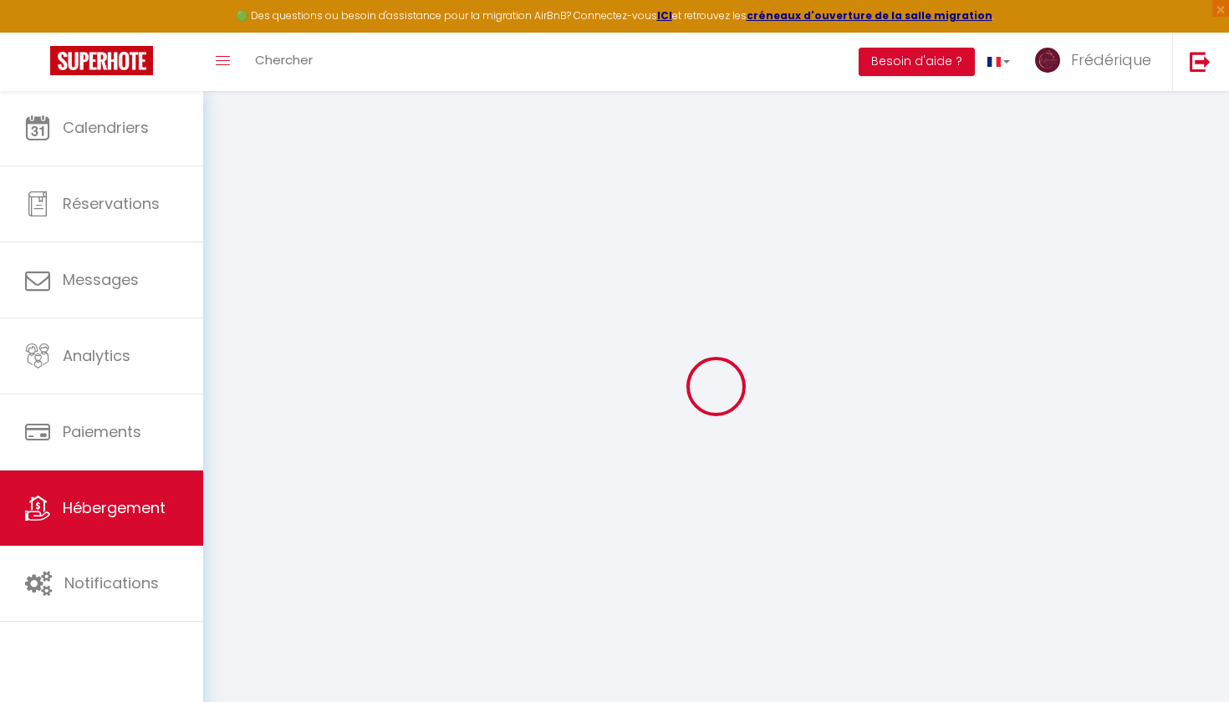
type input "Oups ! Les dates sélectionnées sont indisponibles."
type textarea "Malheureusement les dates sélectionnées sont indisponibles. Nous vous invitons …"
type input "43.465012"
type input "4.9346445"
checkbox input "true"
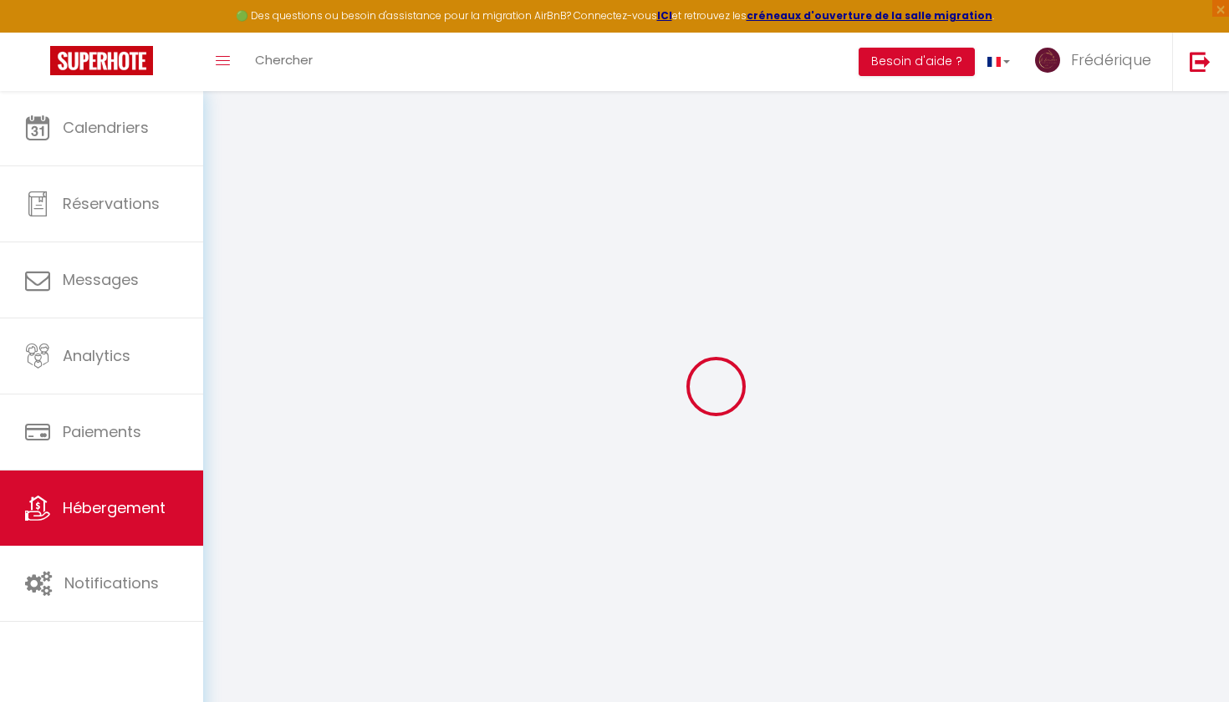
checkbox input "true"
checkbox input "false"
checkbox input "true"
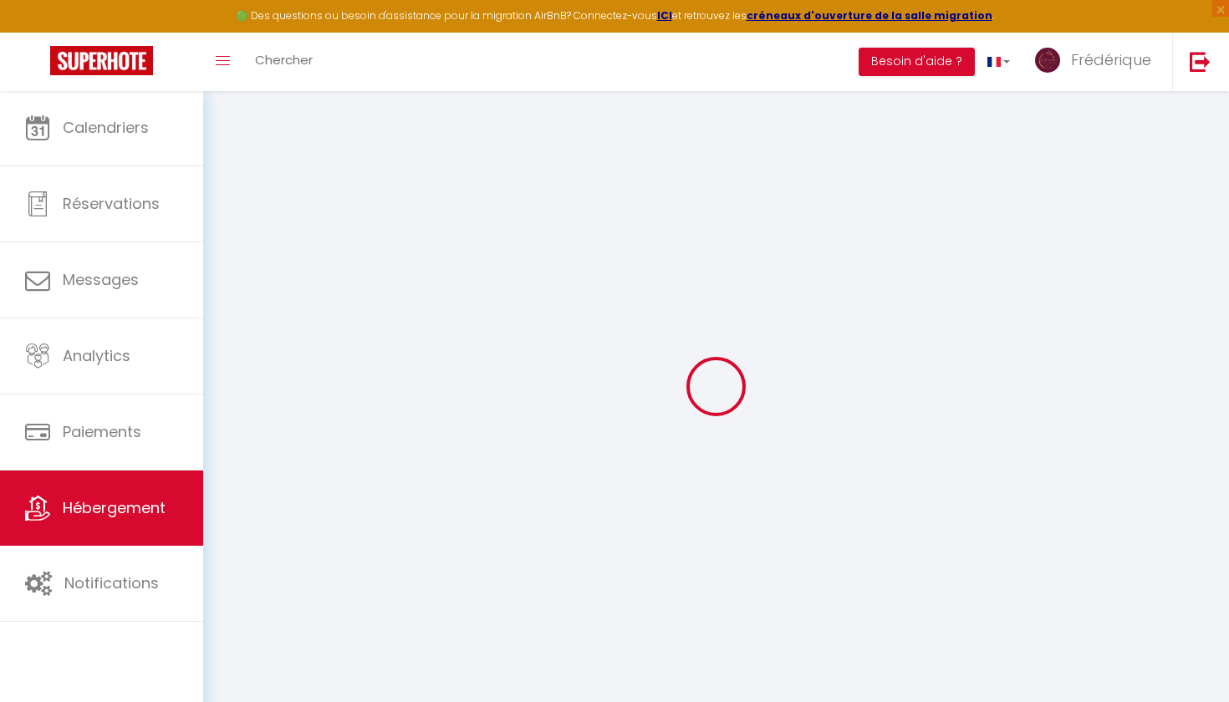
checkbox input "false"
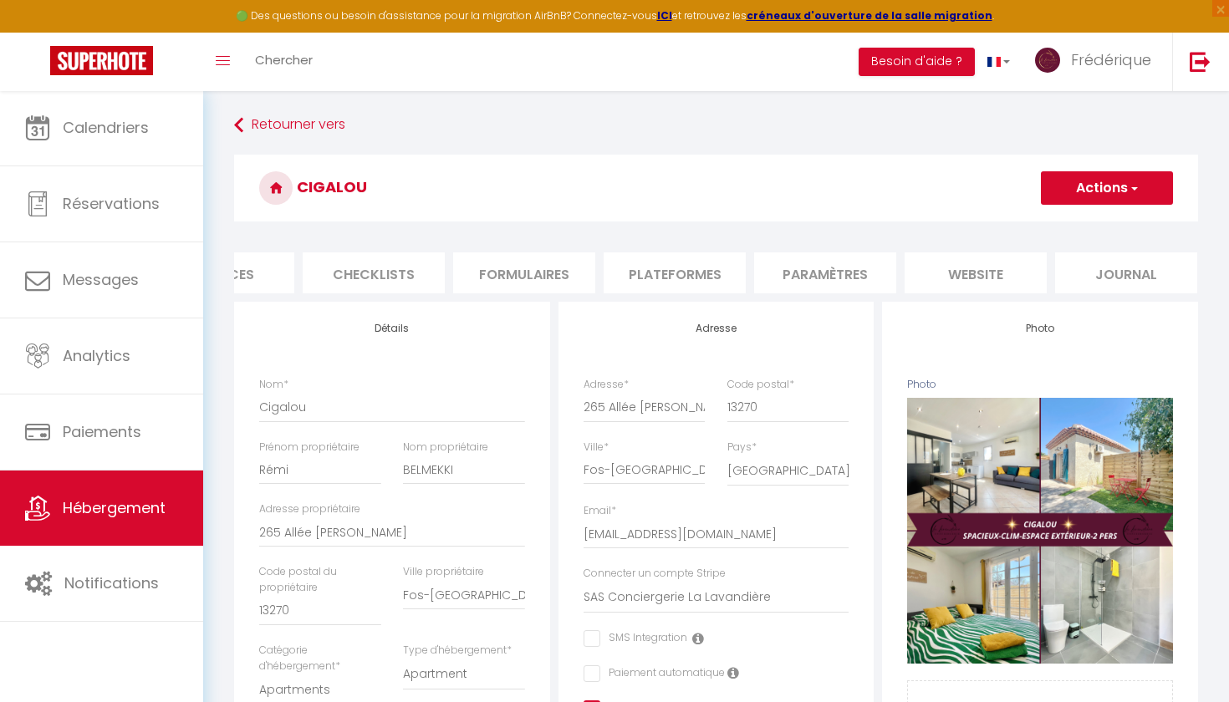
scroll to position [0, 532]
click at [991, 257] on li "website" at bounding box center [976, 272] width 142 height 41
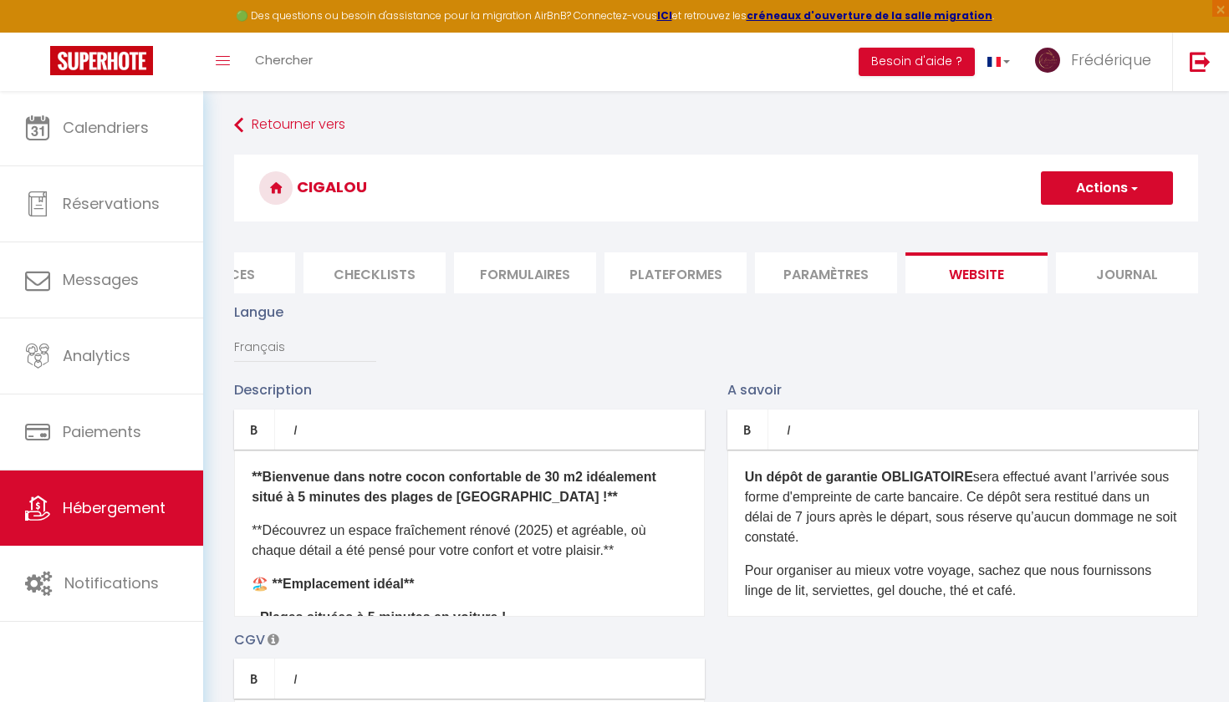
click at [1065, 196] on button "Actions" at bounding box center [1107, 187] width 132 height 33
click at [1076, 223] on input "Enregistrer" at bounding box center [1087, 224] width 62 height 17
checkbox input "true"
checkbox input "false"
